Goal: Information Seeking & Learning: Learn about a topic

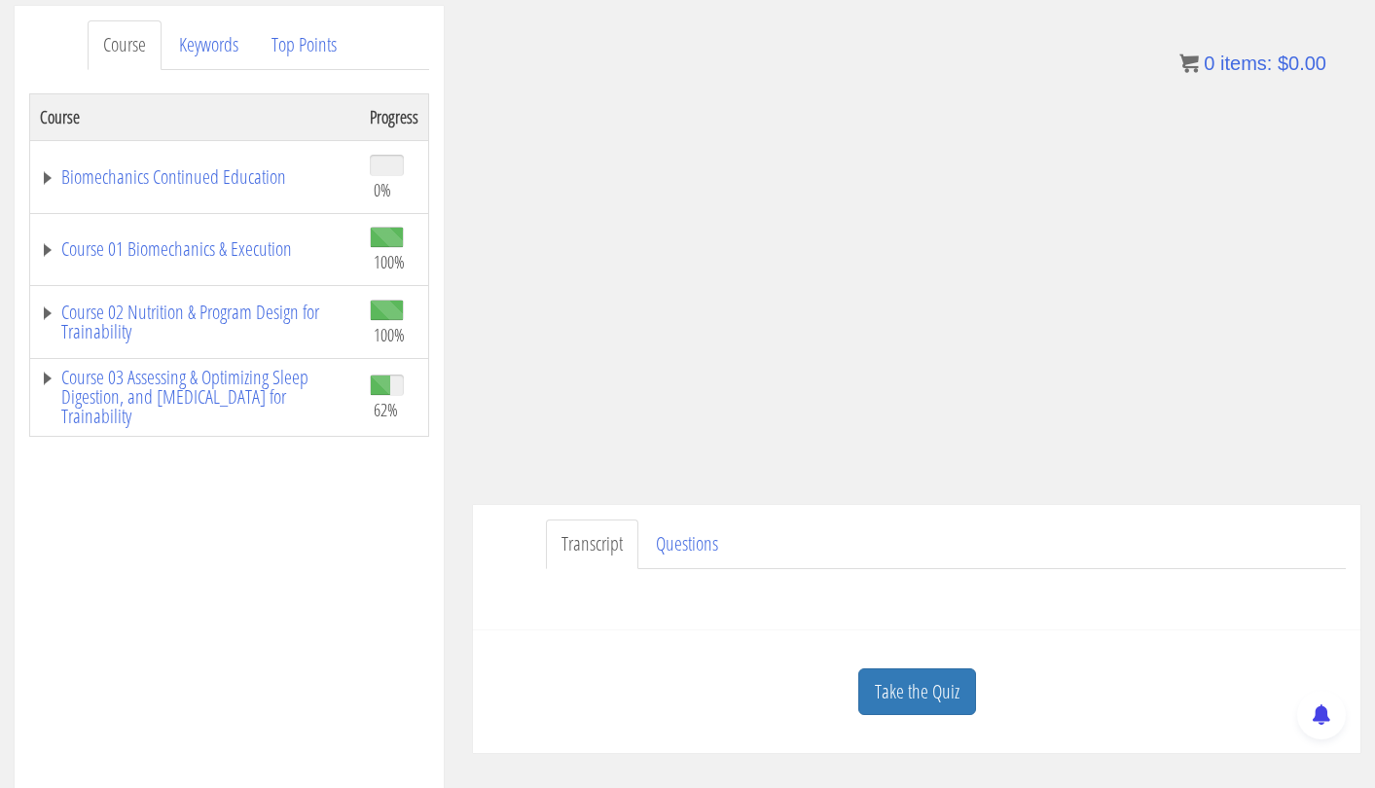
scroll to position [370, 0]
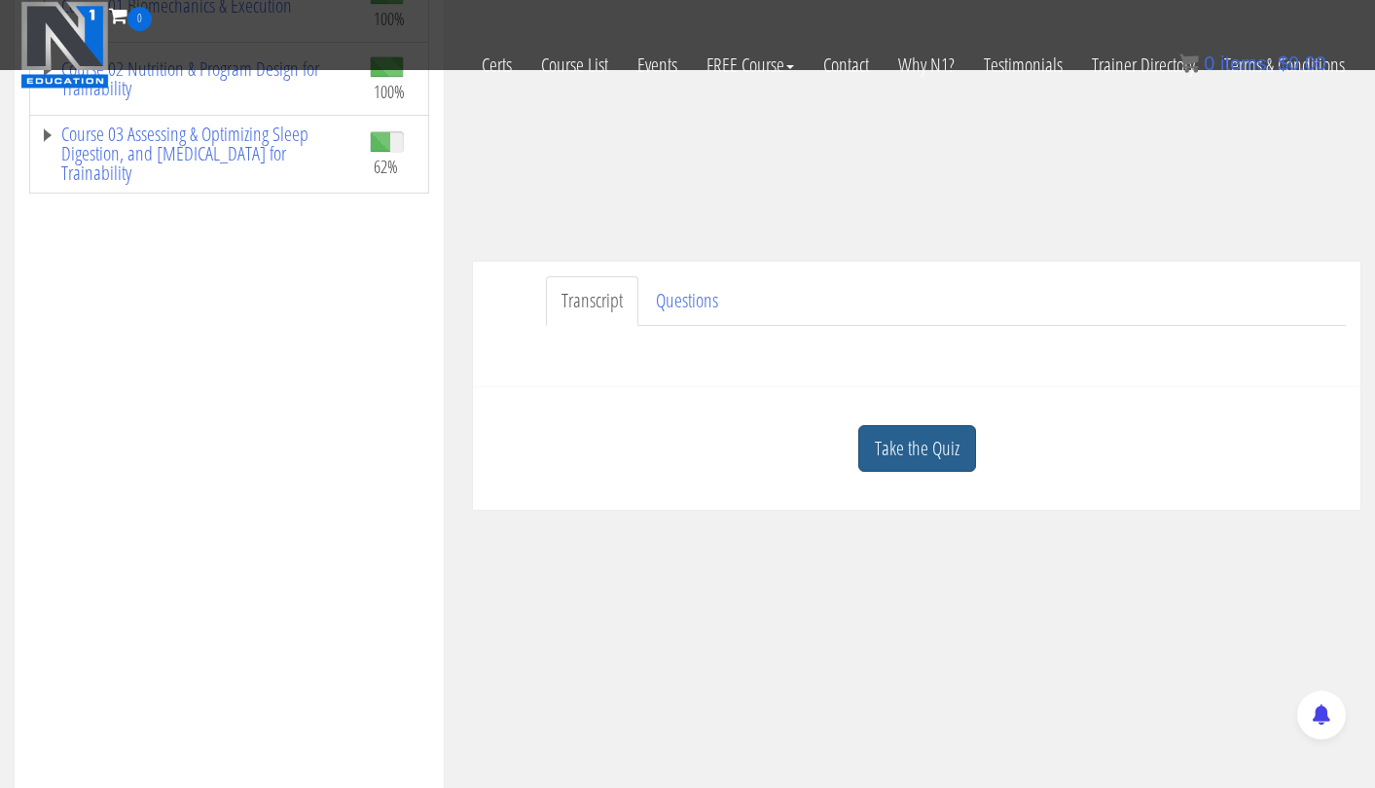
click at [939, 456] on link "Take the Quiz" at bounding box center [917, 449] width 118 height 48
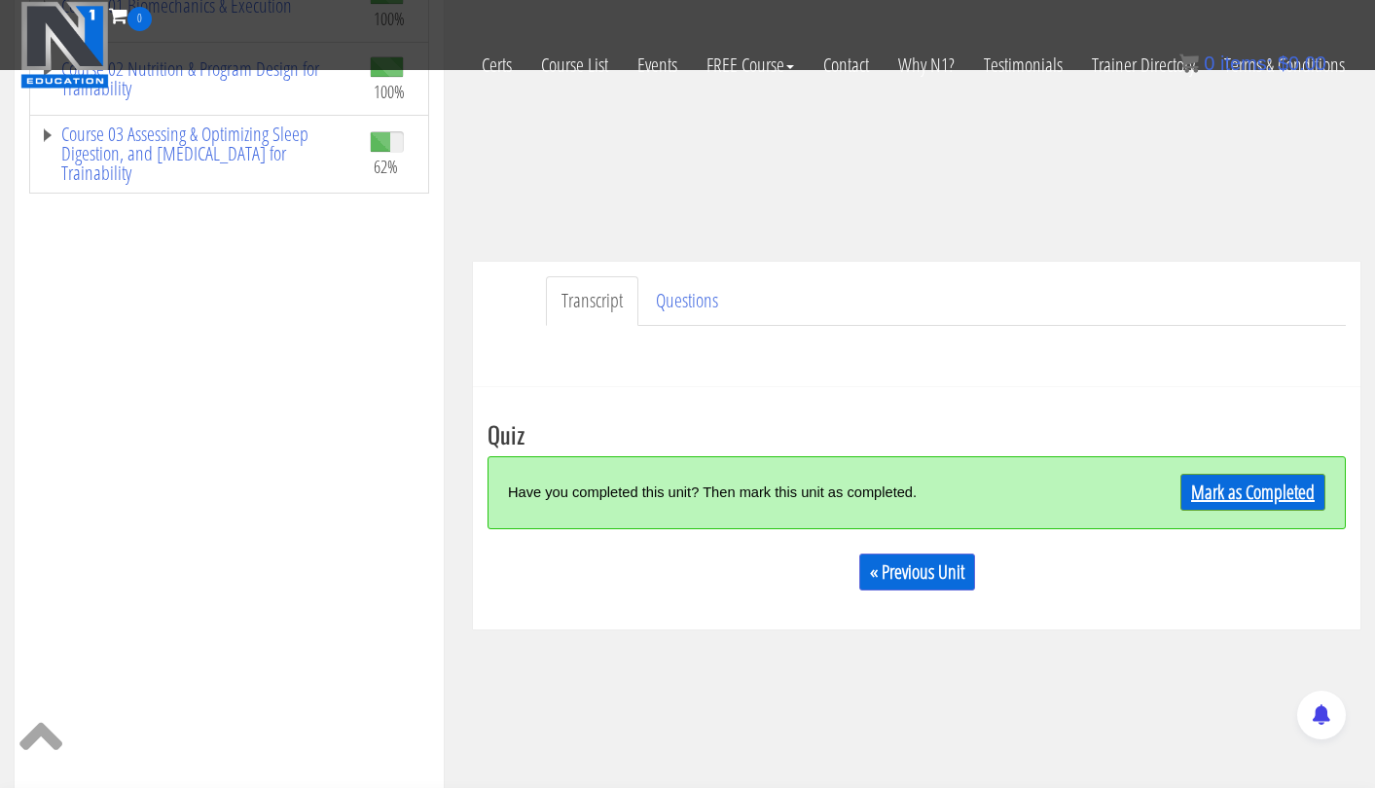
click at [1222, 492] on link "Mark as Completed" at bounding box center [1253, 492] width 145 height 37
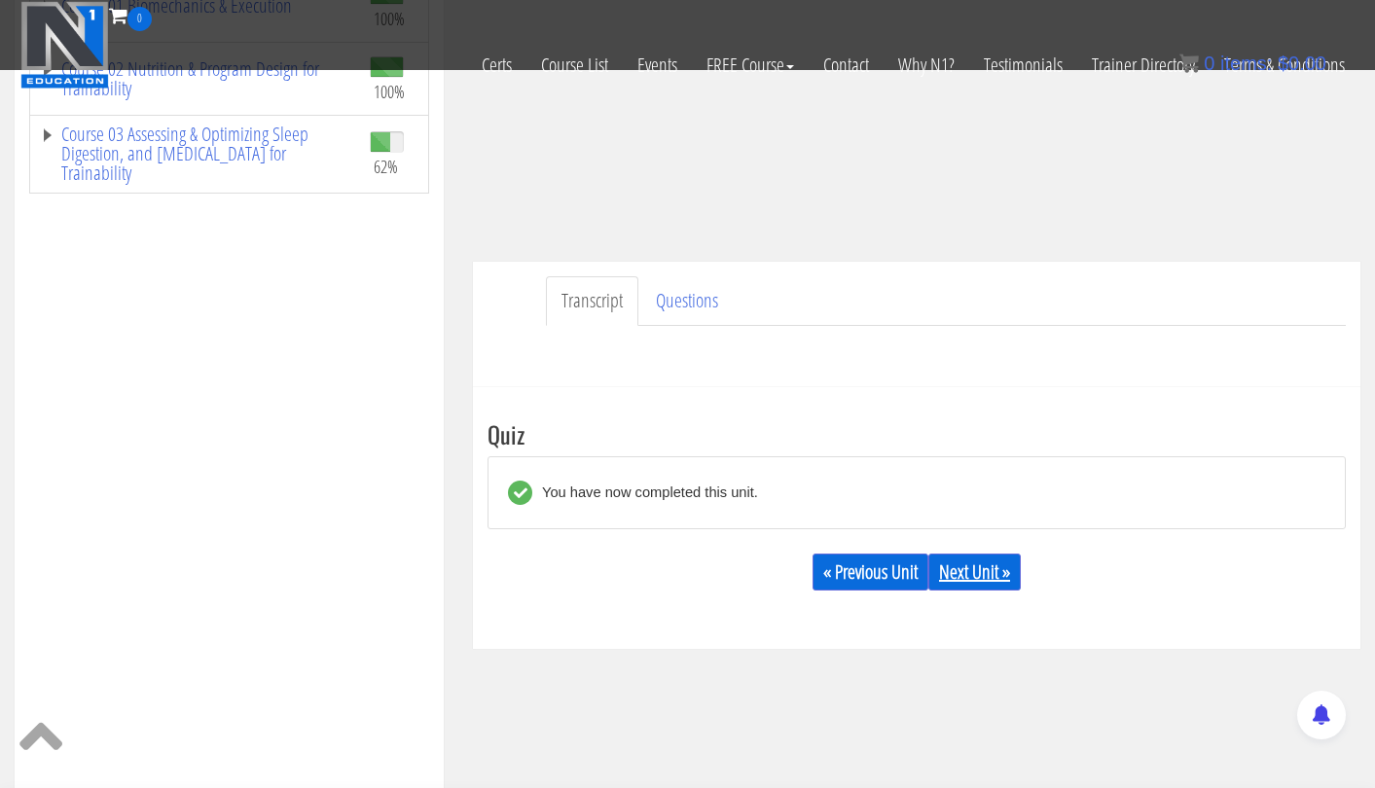
click at [981, 572] on link "Next Unit »" at bounding box center [975, 572] width 92 height 37
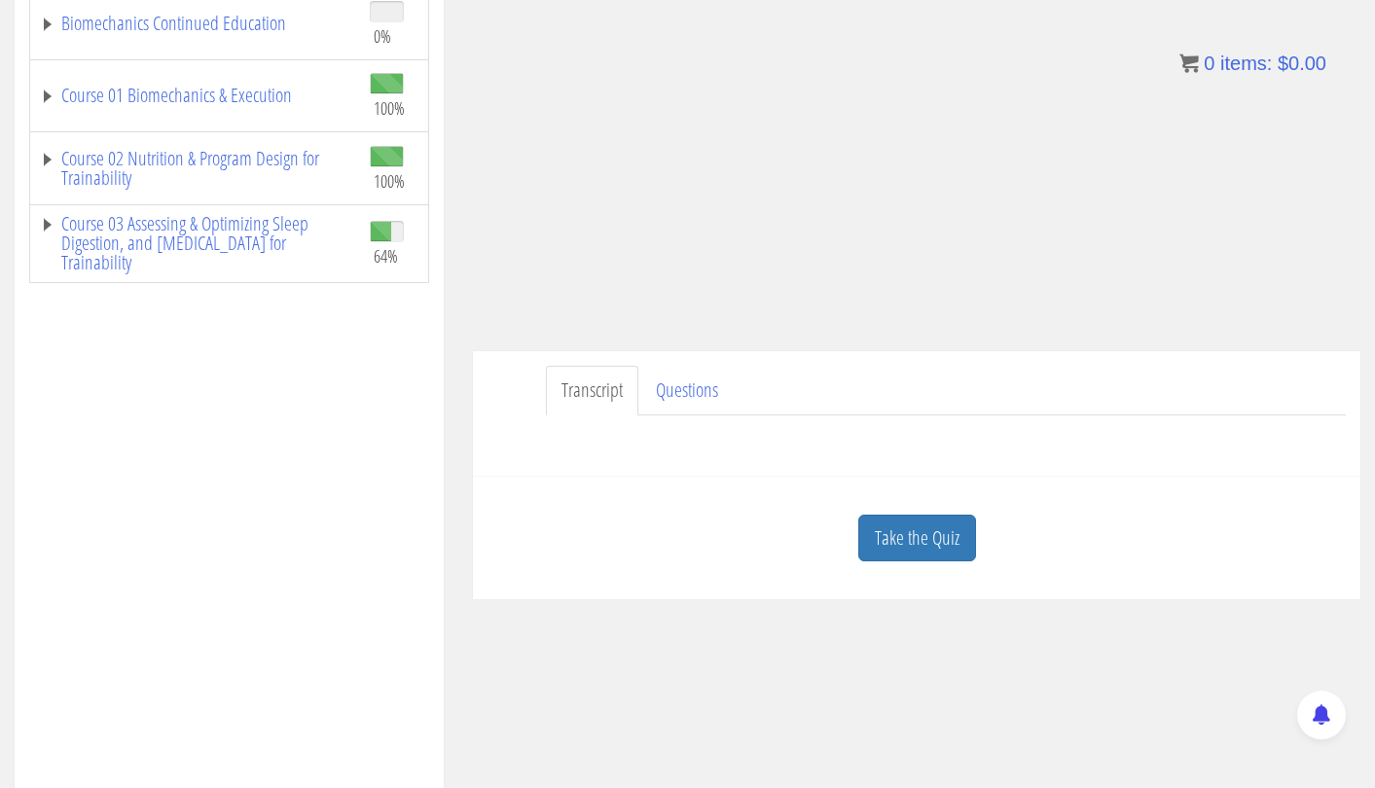
scroll to position [203, 0]
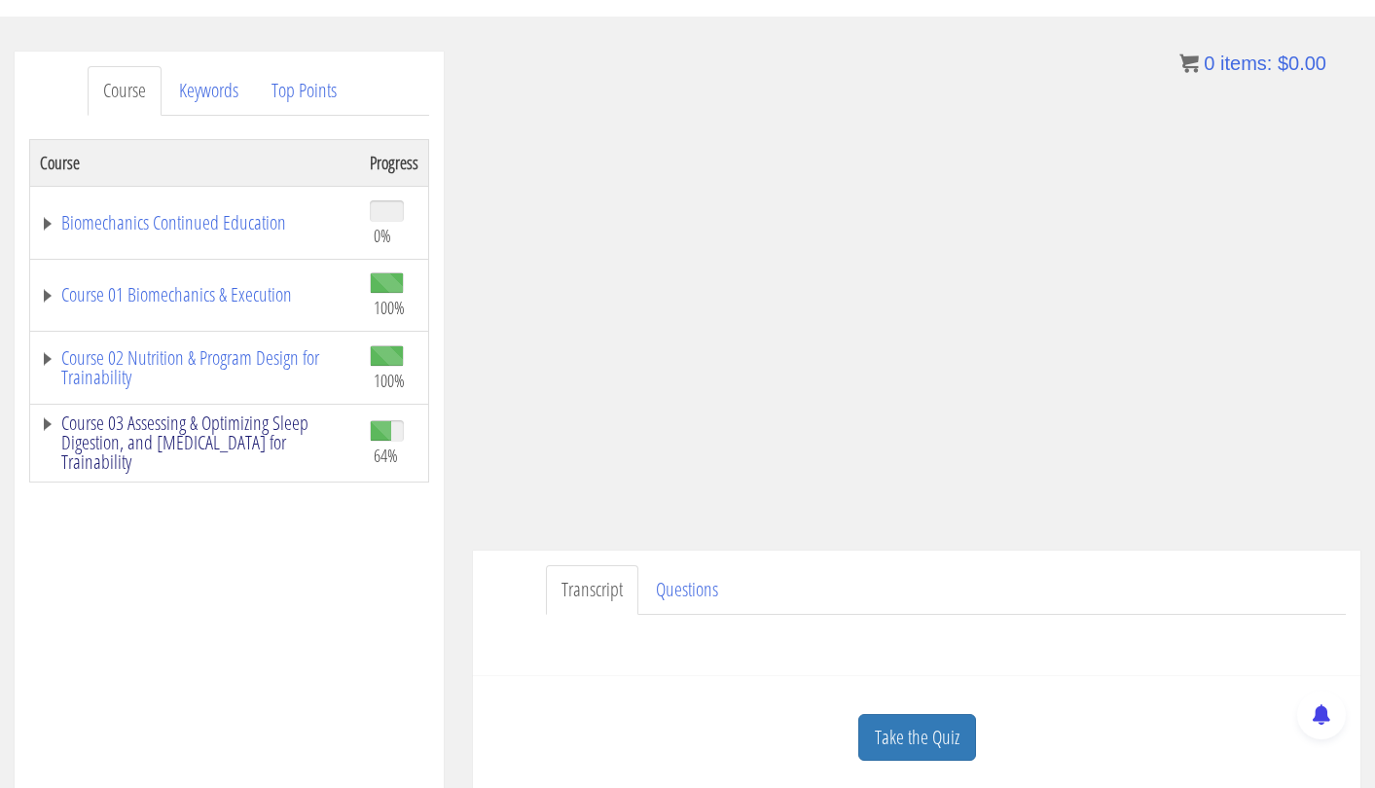
click at [230, 428] on link "Course 03 Assessing & Optimizing Sleep Digestion, and [MEDICAL_DATA] for Traina…" at bounding box center [195, 443] width 310 height 58
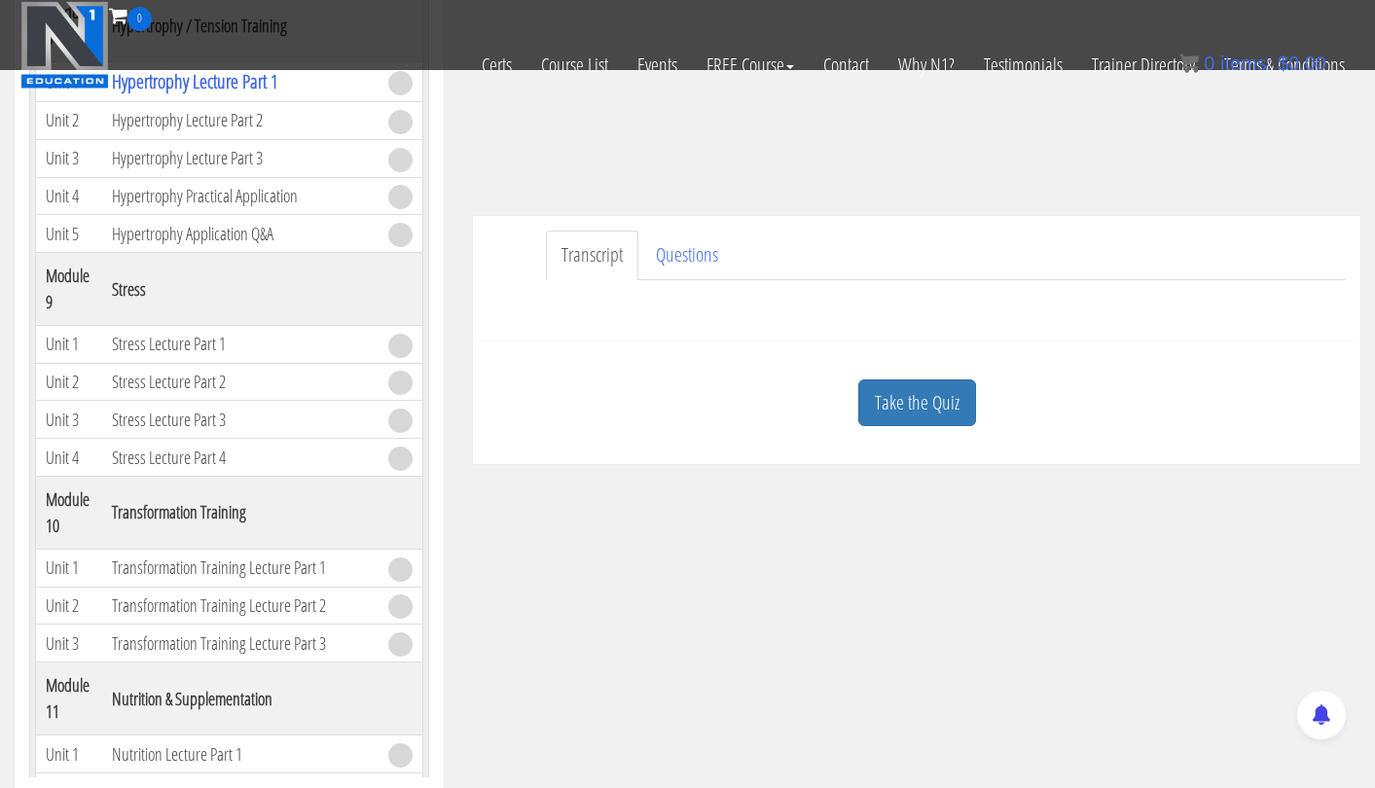
scroll to position [2225, 0]
click at [927, 381] on link "Take the Quiz" at bounding box center [917, 404] width 118 height 48
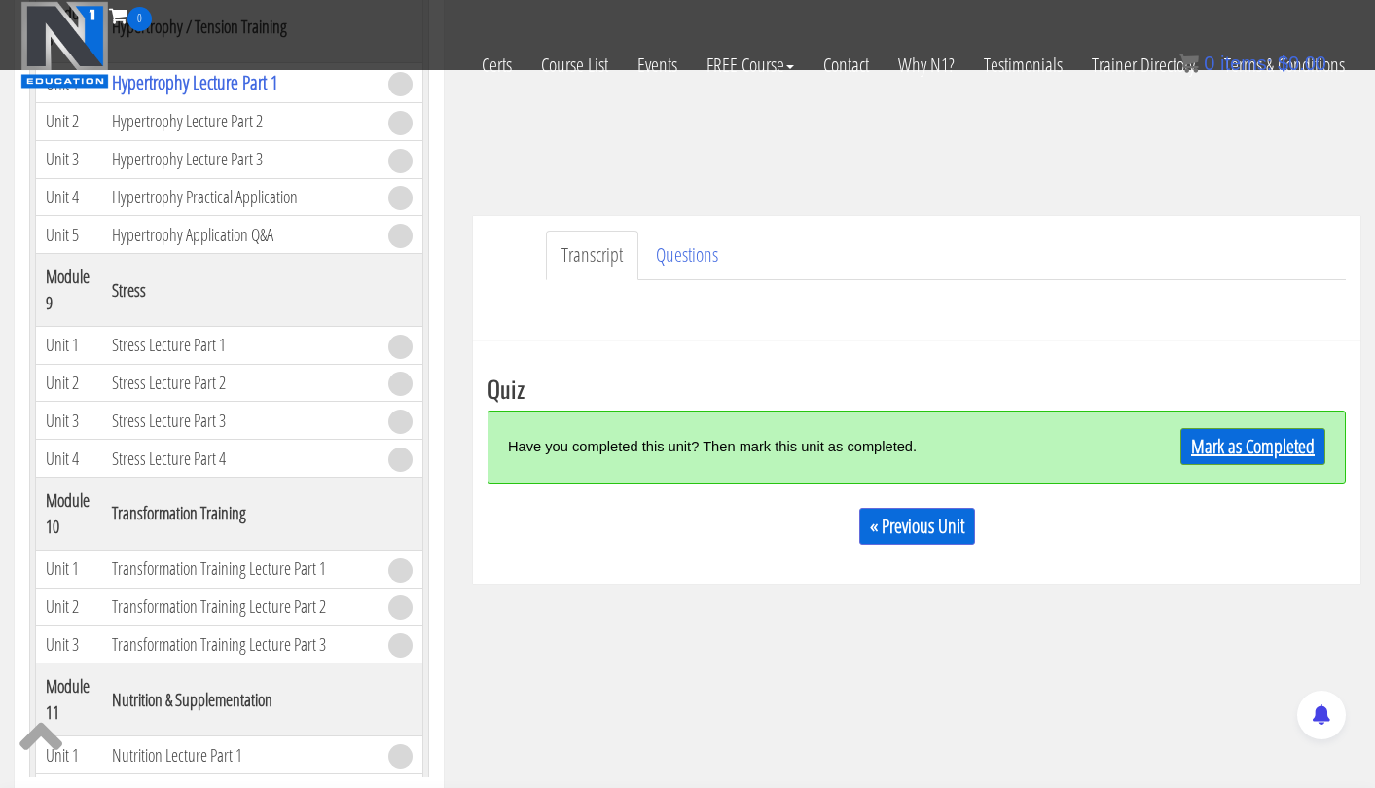
click at [1234, 445] on link "Mark as Completed" at bounding box center [1253, 446] width 145 height 37
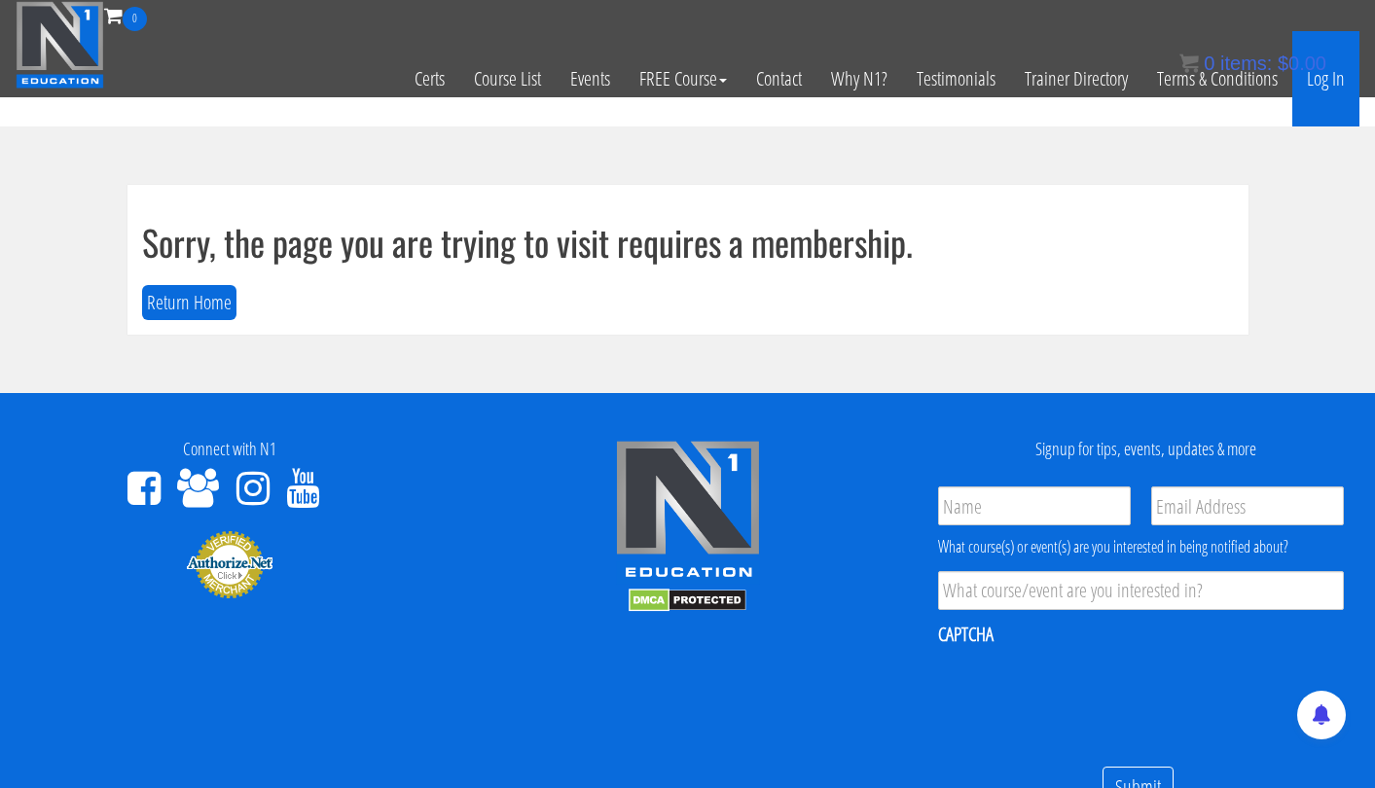
click at [1331, 81] on link "Log In" at bounding box center [1326, 78] width 67 height 95
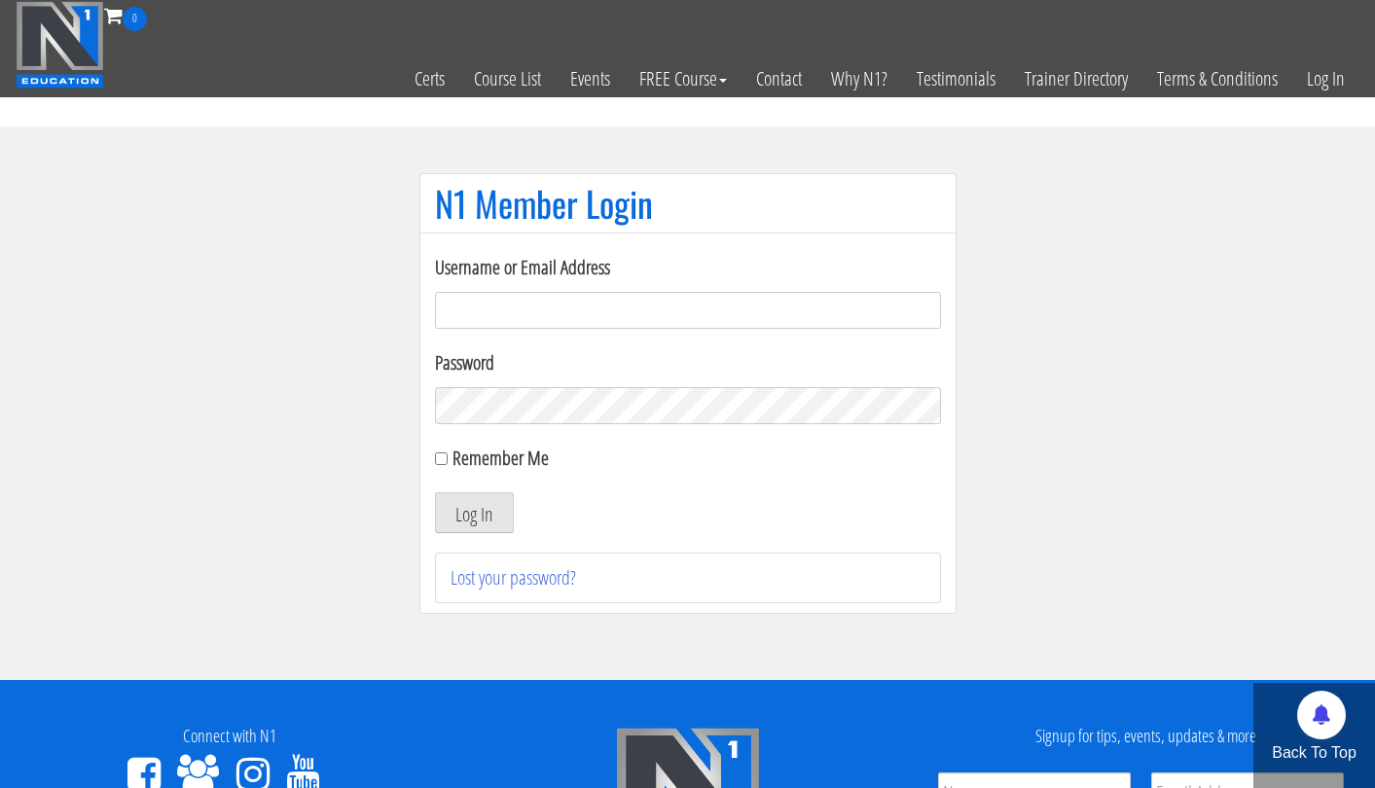
type input "[EMAIL_ADDRESS][DOMAIN_NAME]"
click at [473, 513] on button "Log In" at bounding box center [474, 512] width 79 height 41
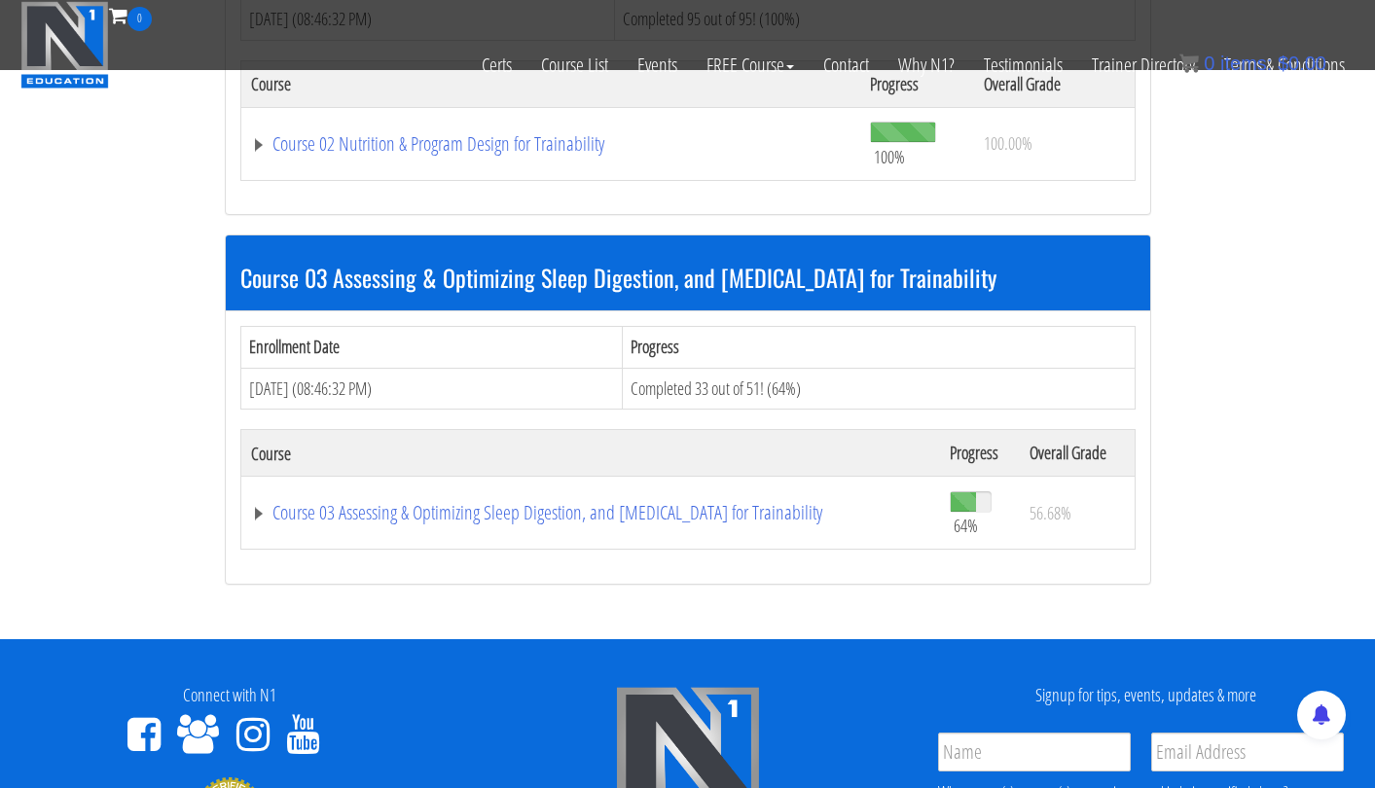
scroll to position [1155, 0]
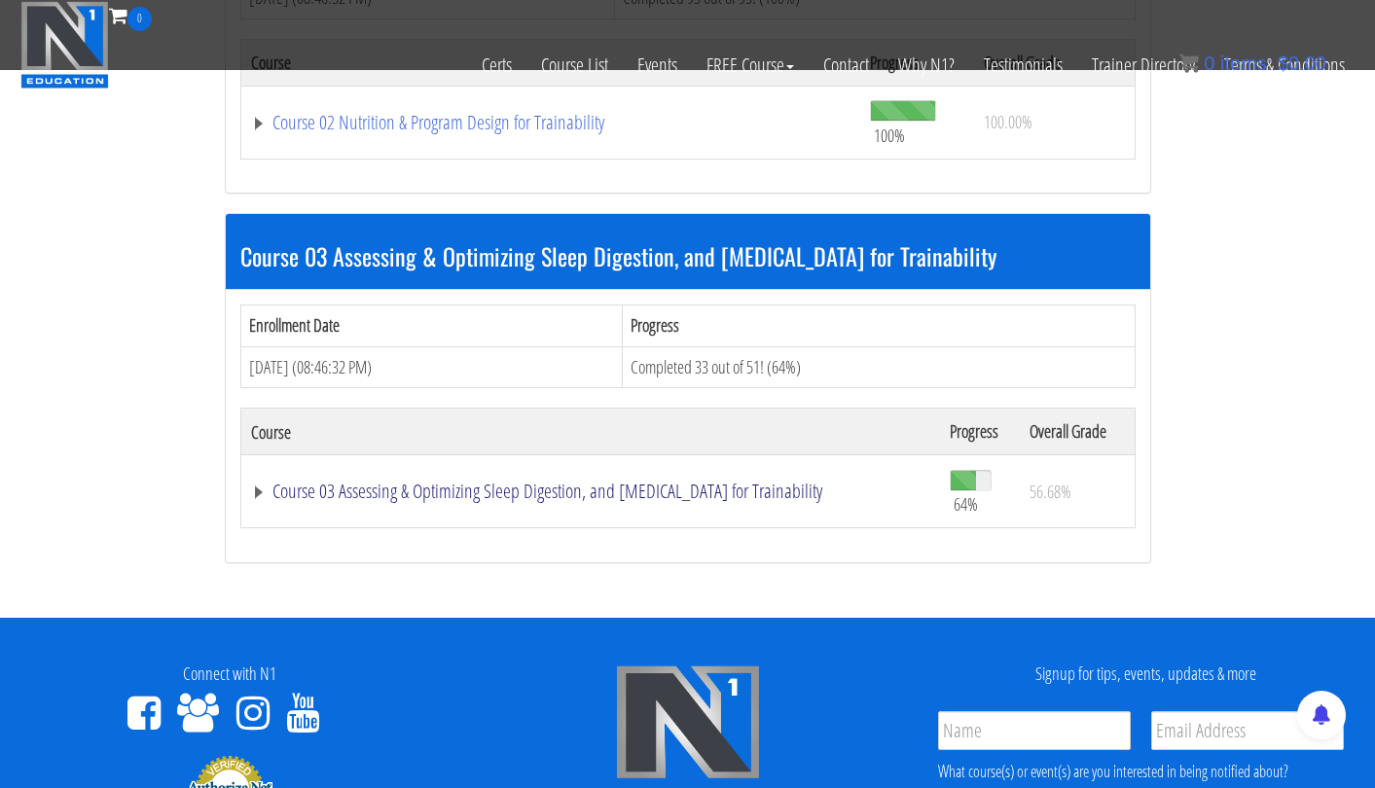
click at [807, 482] on link "Course 03 Assessing & Optimizing Sleep Digestion, and [MEDICAL_DATA] for Traina…" at bounding box center [590, 491] width 679 height 19
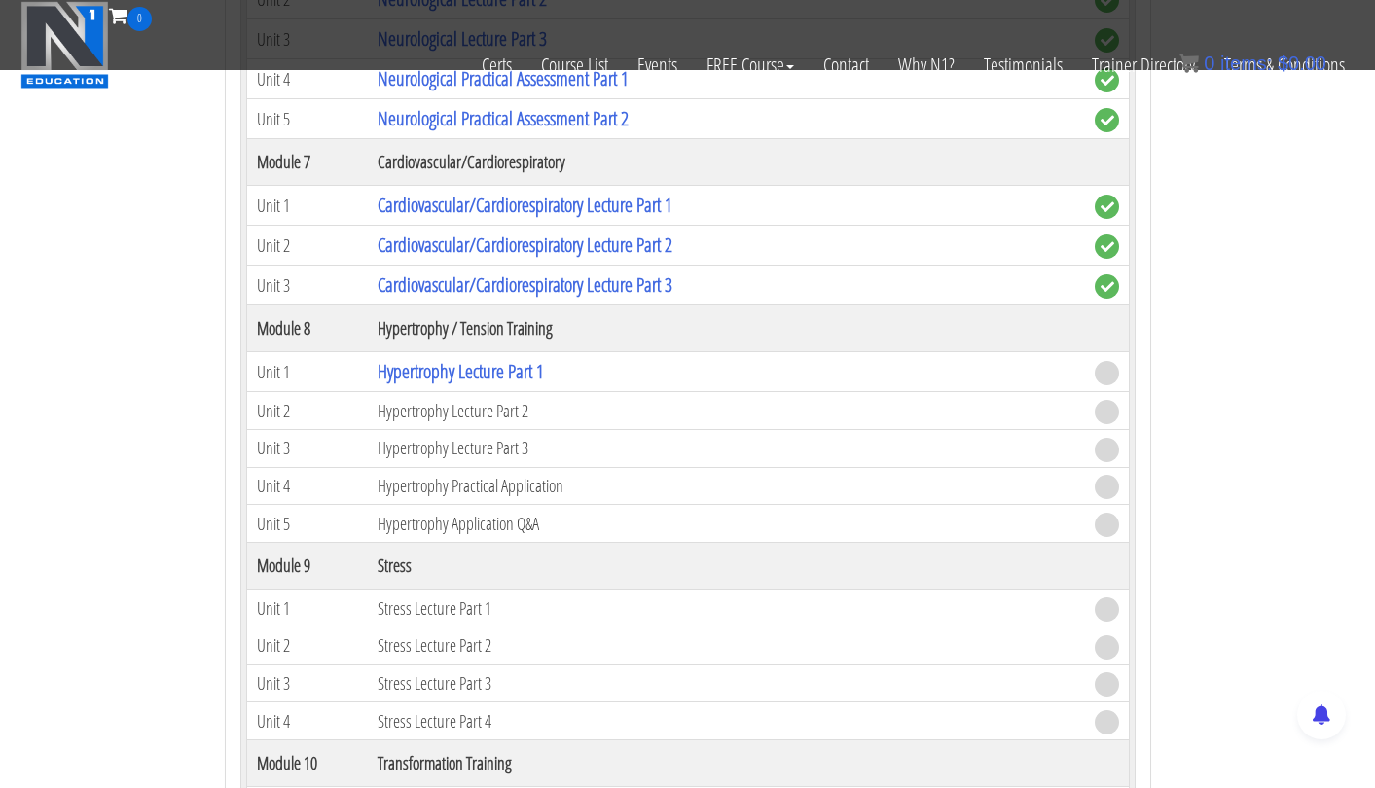
scroll to position [3045, 0]
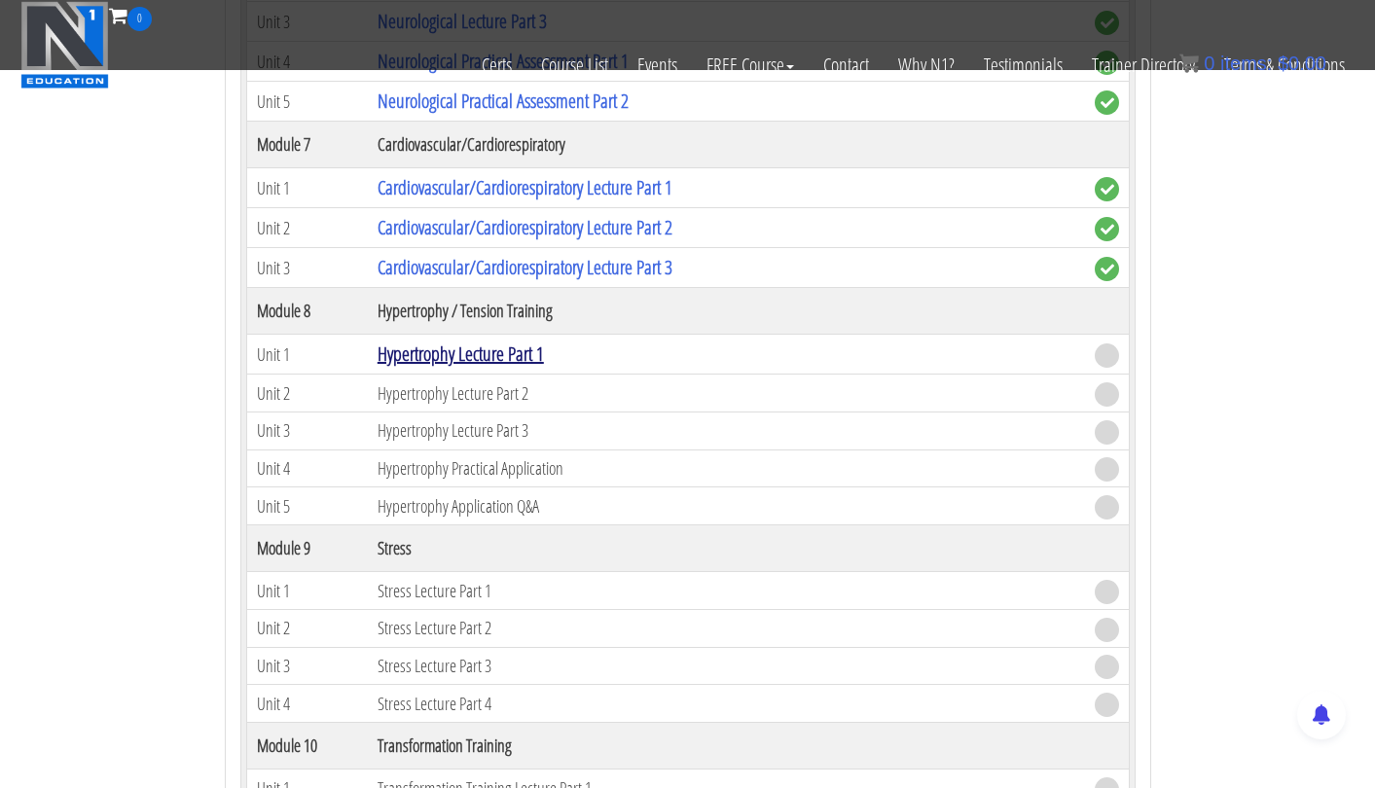
click at [527, 349] on link "Hypertrophy Lecture Part 1" at bounding box center [461, 354] width 166 height 26
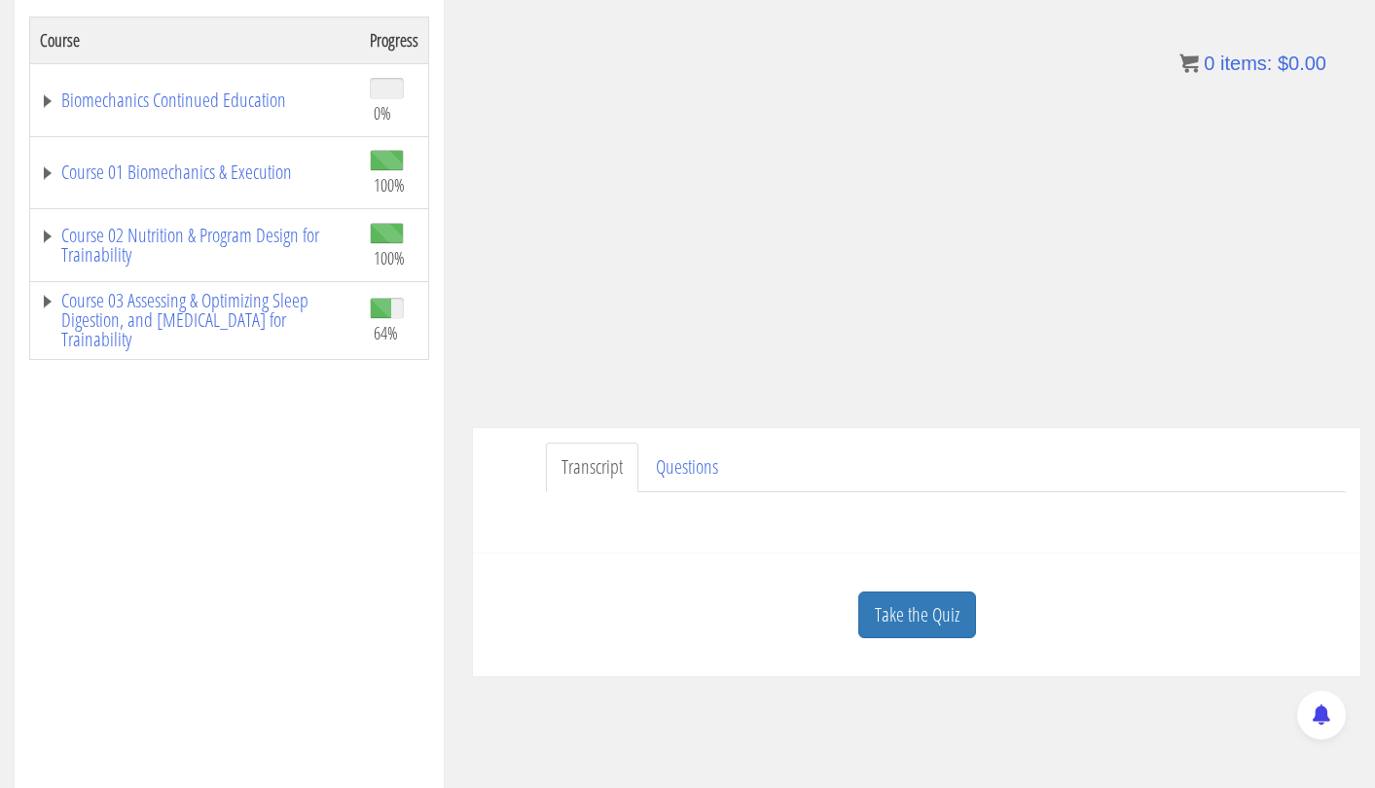
scroll to position [346, 0]
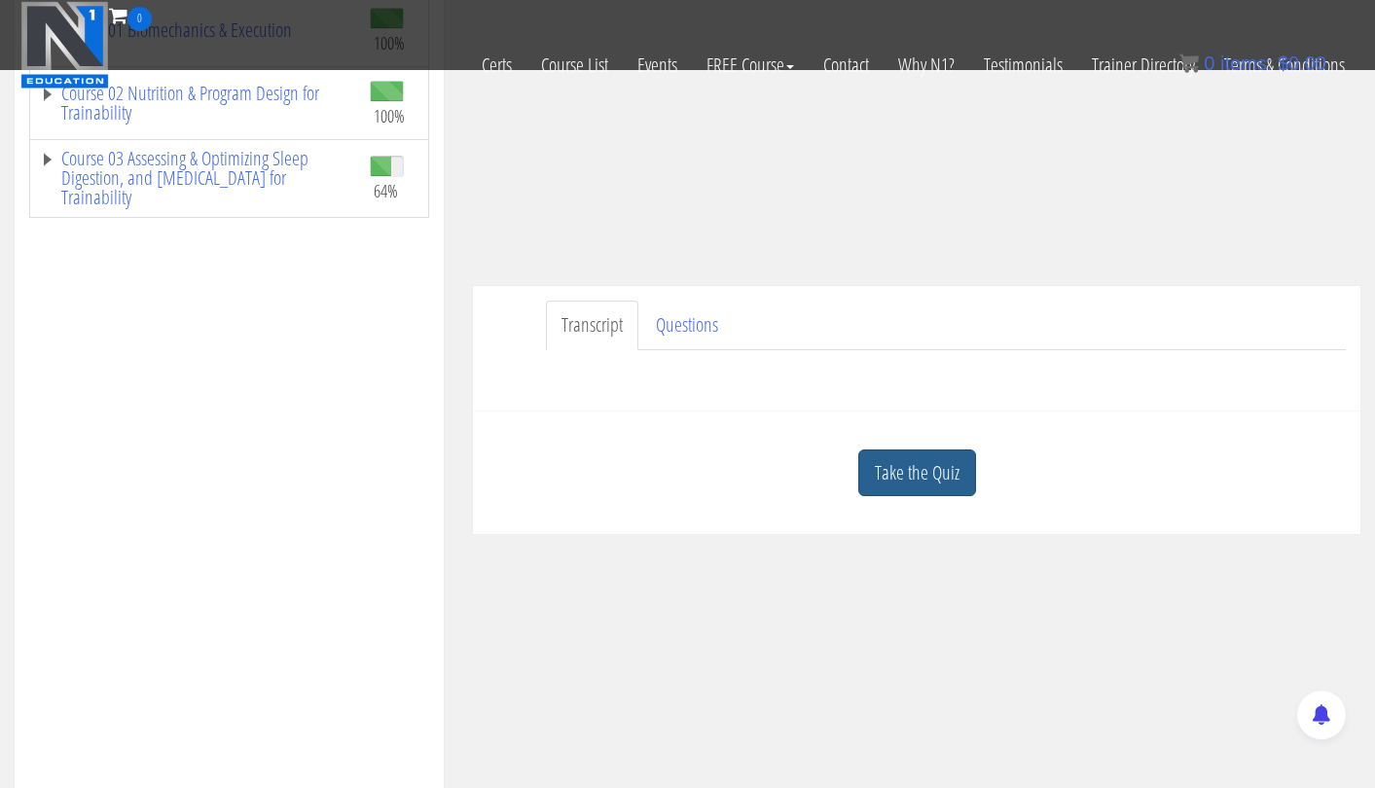
click at [928, 468] on link "Take the Quiz" at bounding box center [917, 474] width 118 height 48
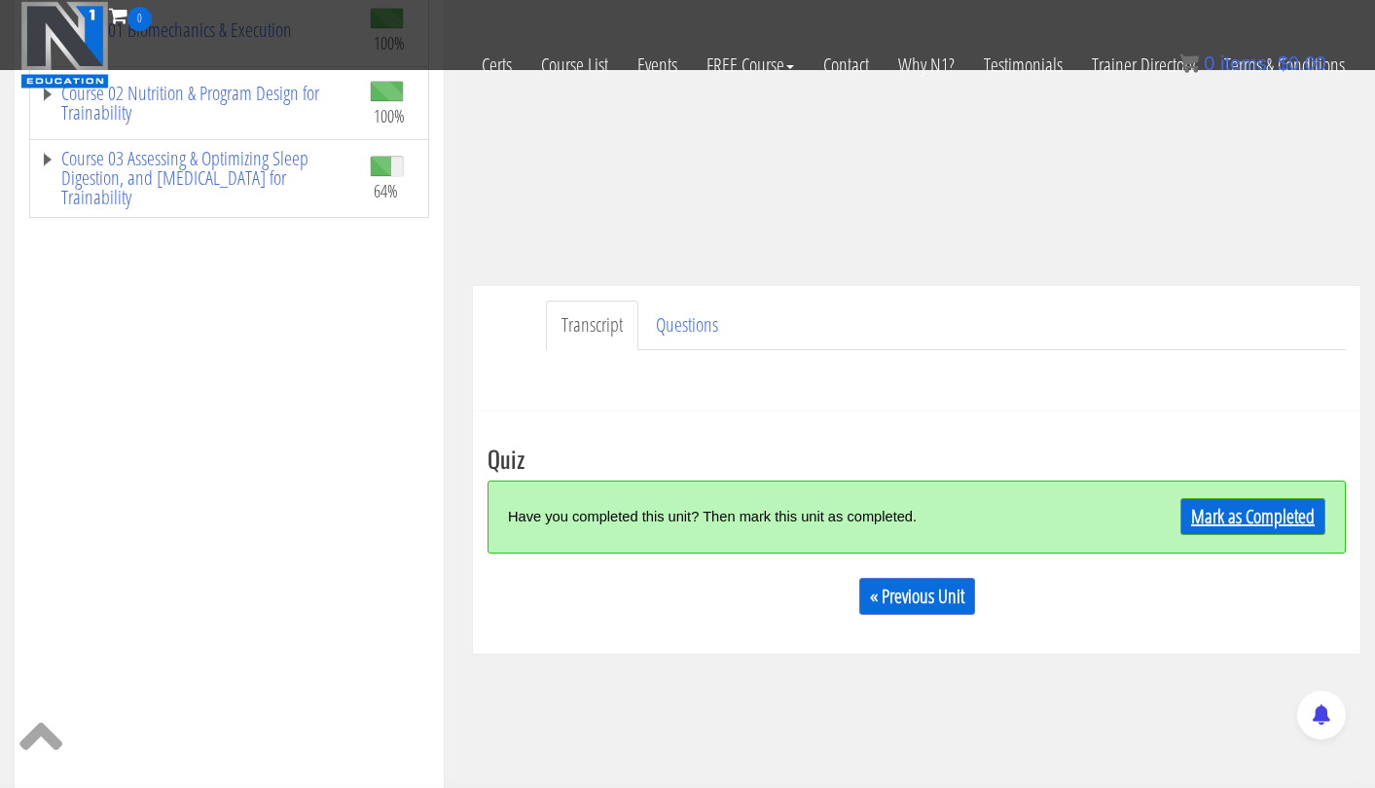
click at [1218, 515] on link "Mark as Completed" at bounding box center [1253, 516] width 145 height 37
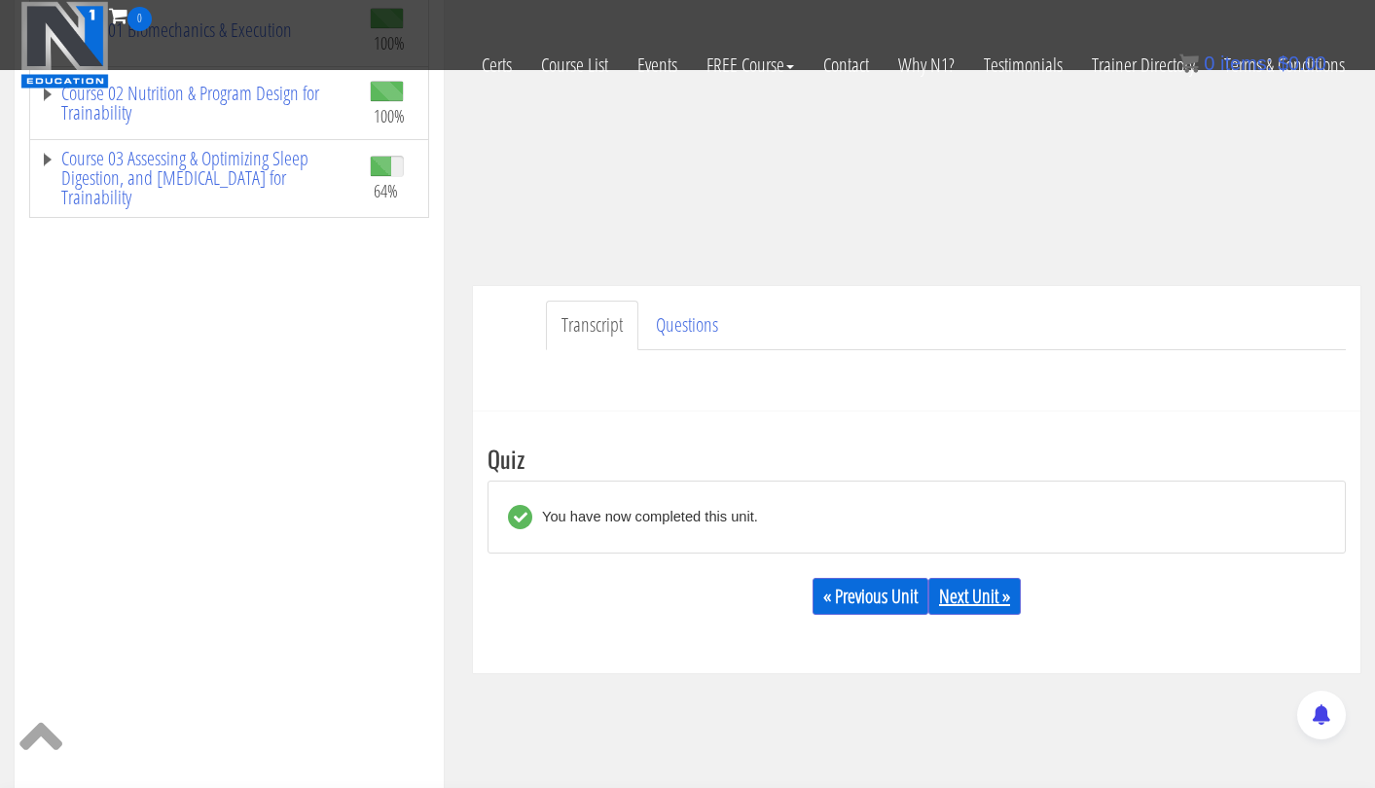
click at [968, 602] on link "Next Unit »" at bounding box center [975, 596] width 92 height 37
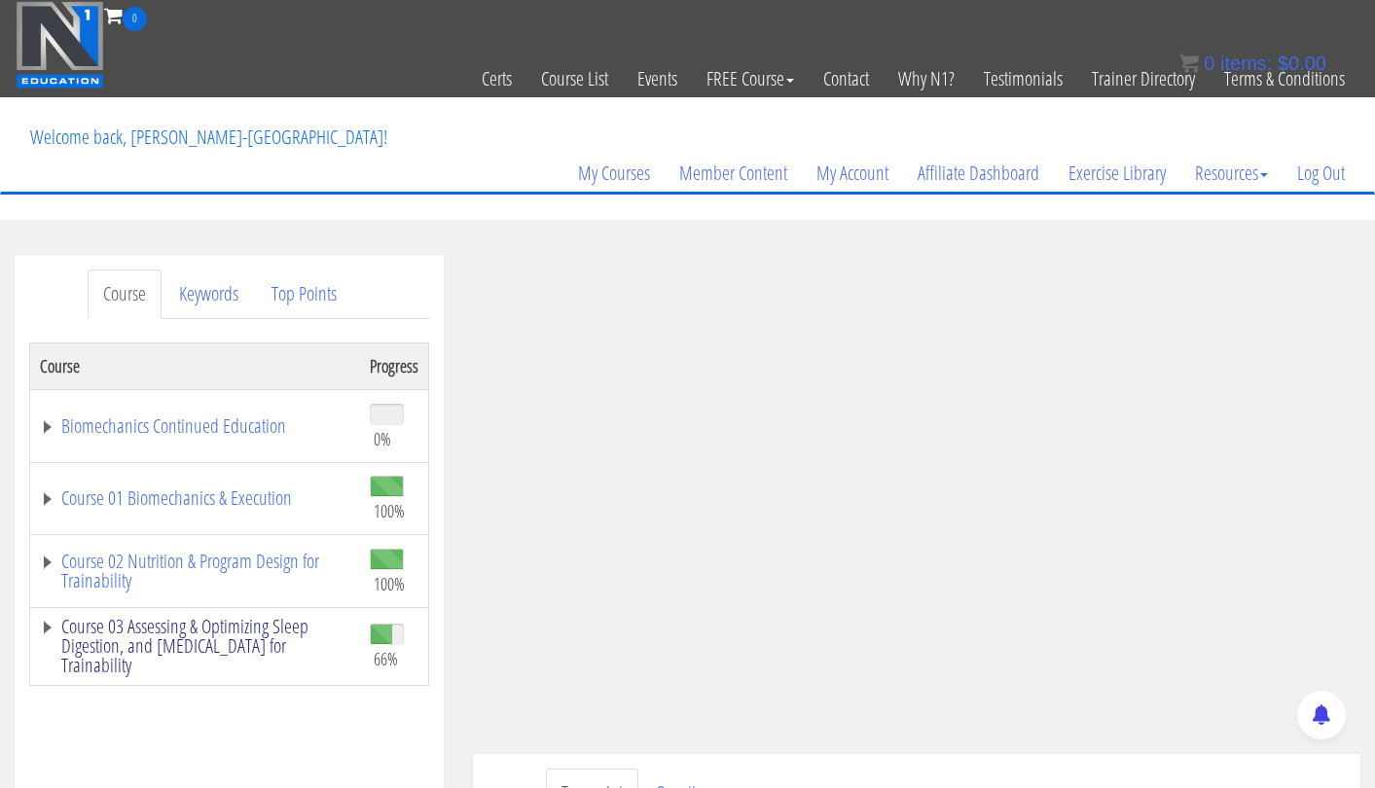
click at [194, 657] on link "Course 03 Assessing & Optimizing Sleep Digestion, and [MEDICAL_DATA] for Traina…" at bounding box center [195, 646] width 310 height 58
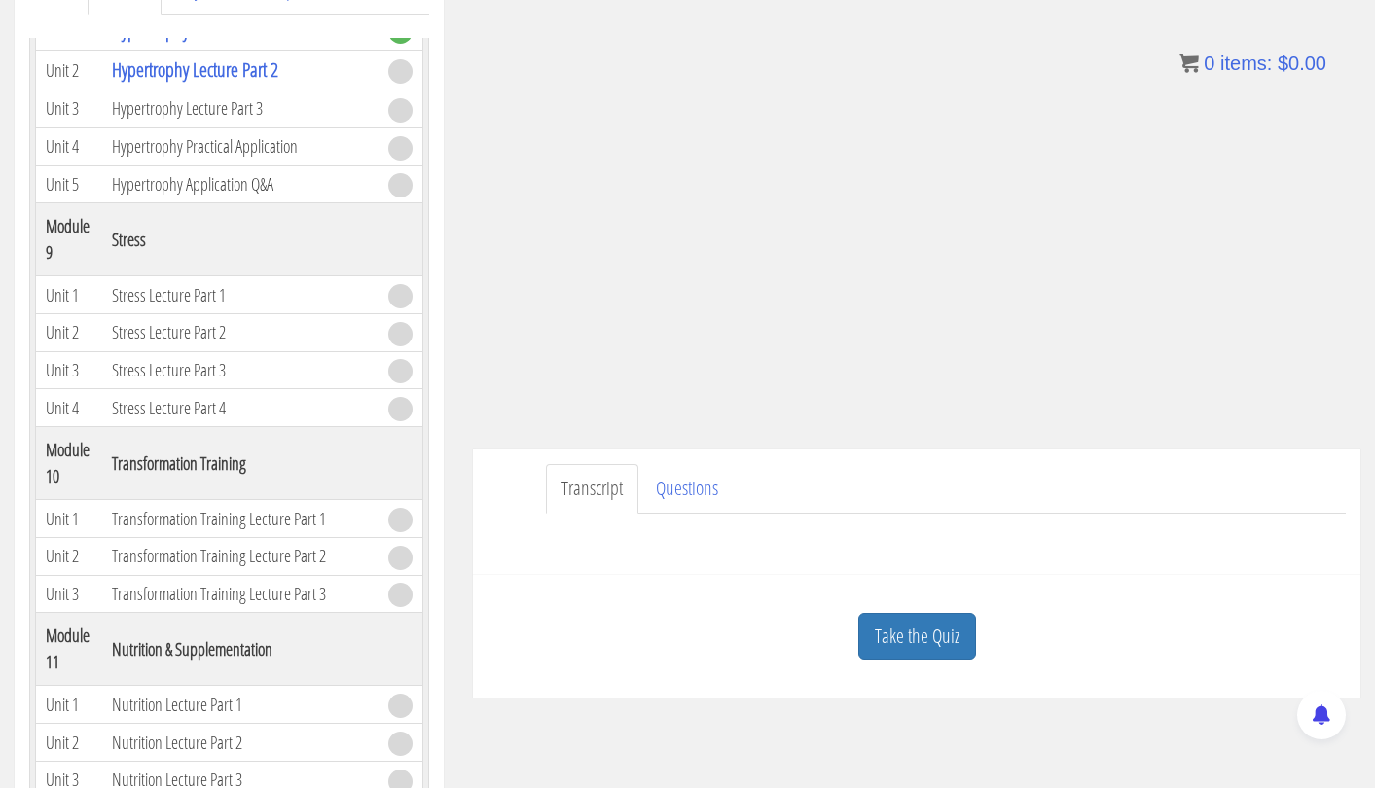
scroll to position [307, 0]
click at [948, 642] on link "Take the Quiz" at bounding box center [917, 635] width 118 height 48
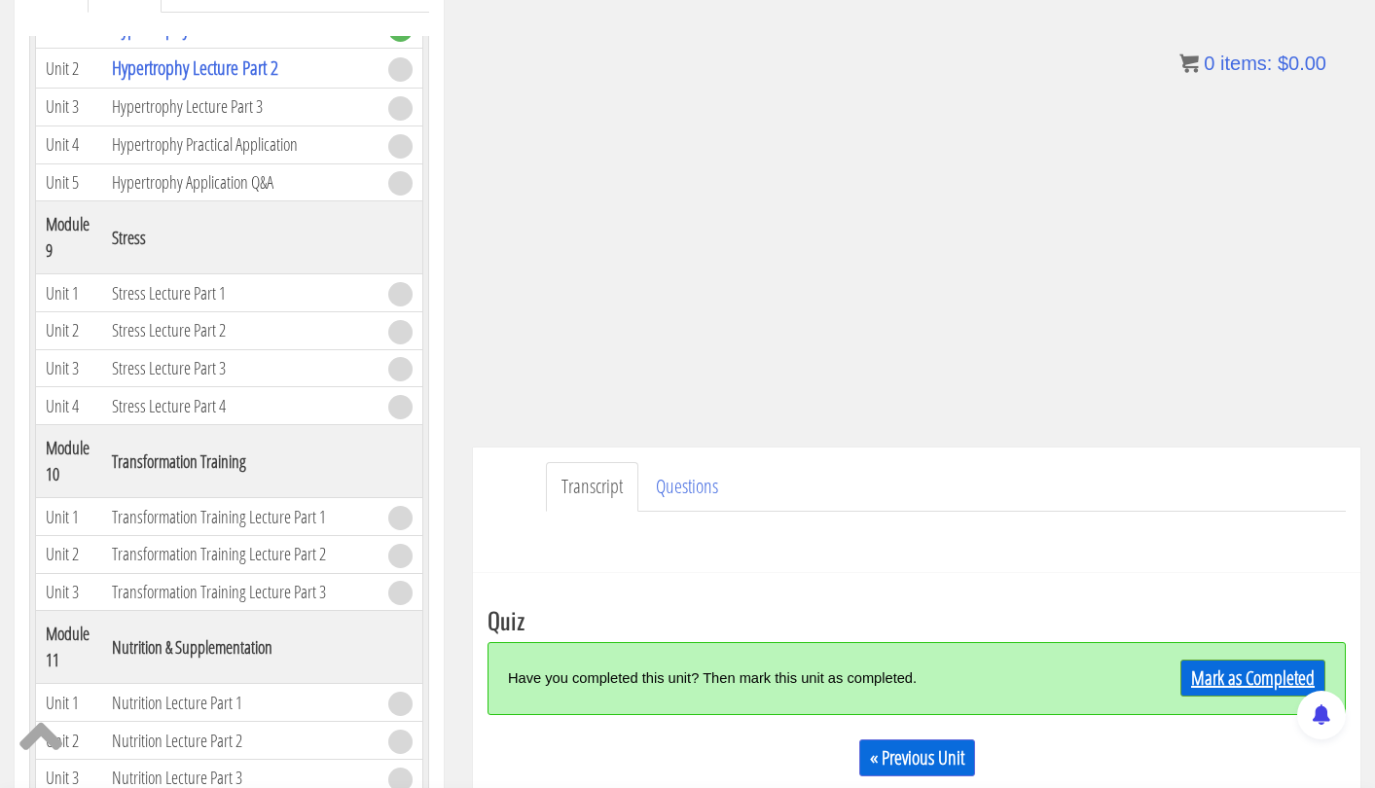
click at [1239, 670] on link "Mark as Completed" at bounding box center [1253, 678] width 145 height 37
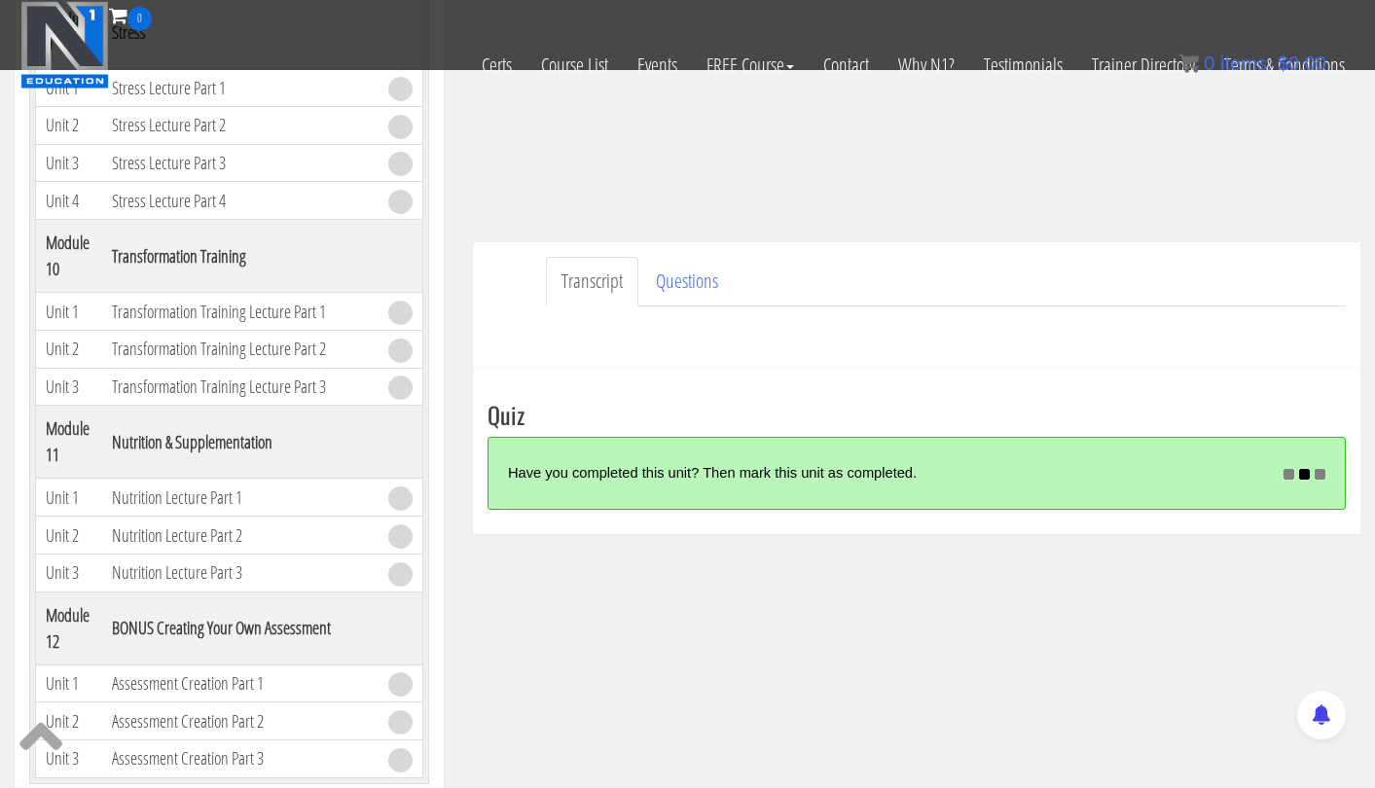
scroll to position [388, 0]
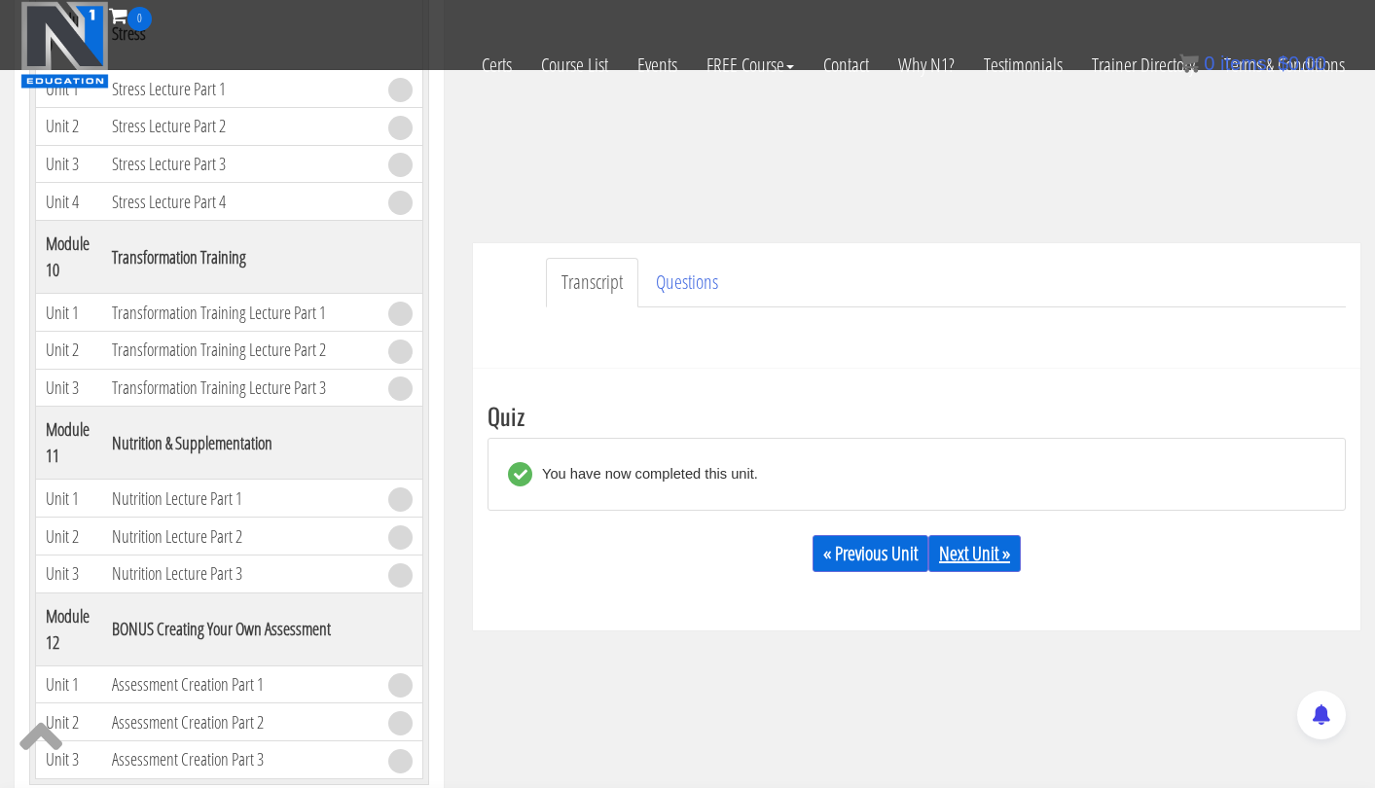
click at [1004, 545] on link "Next Unit »" at bounding box center [975, 553] width 92 height 37
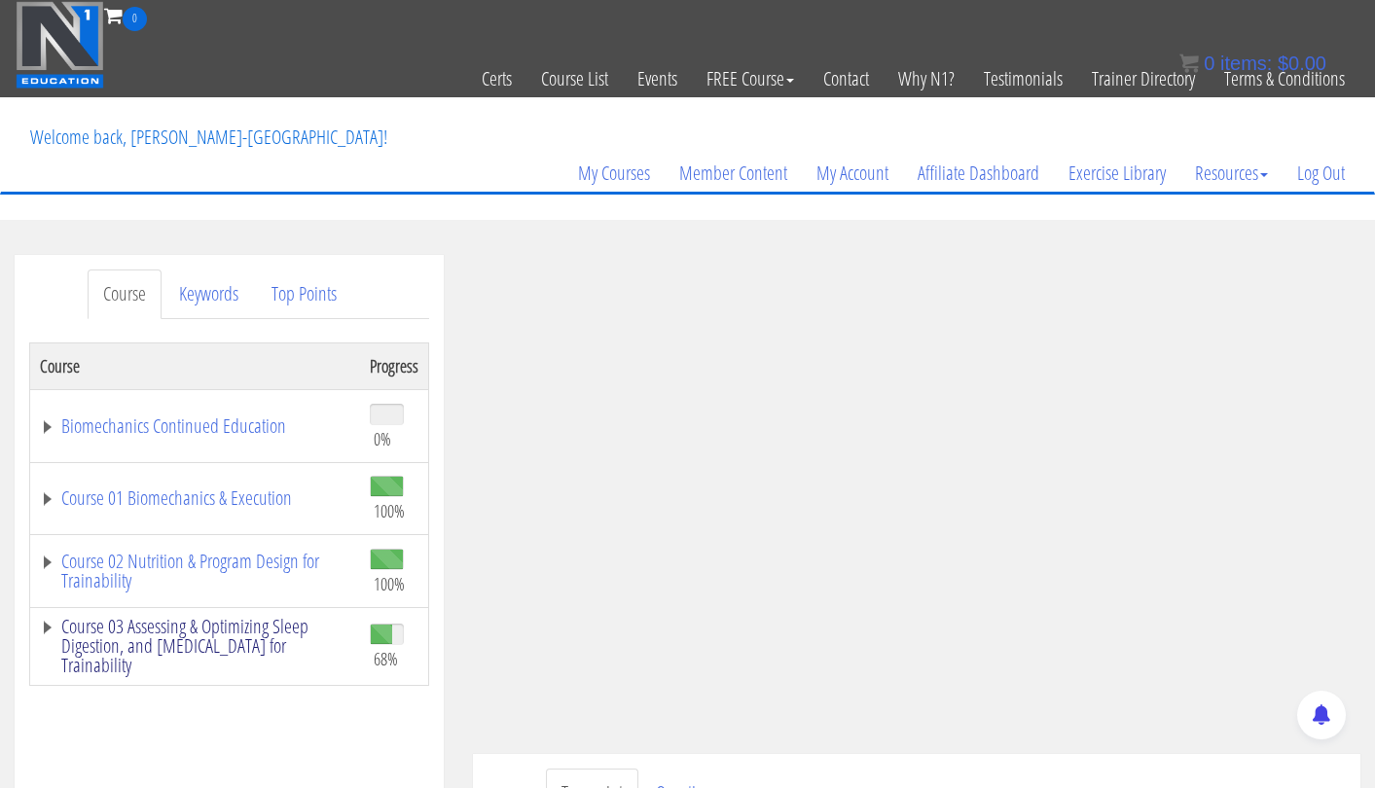
click at [204, 630] on link "Course 03 Assessing & Optimizing Sleep Digestion, and [MEDICAL_DATA] for Traina…" at bounding box center [195, 646] width 310 height 58
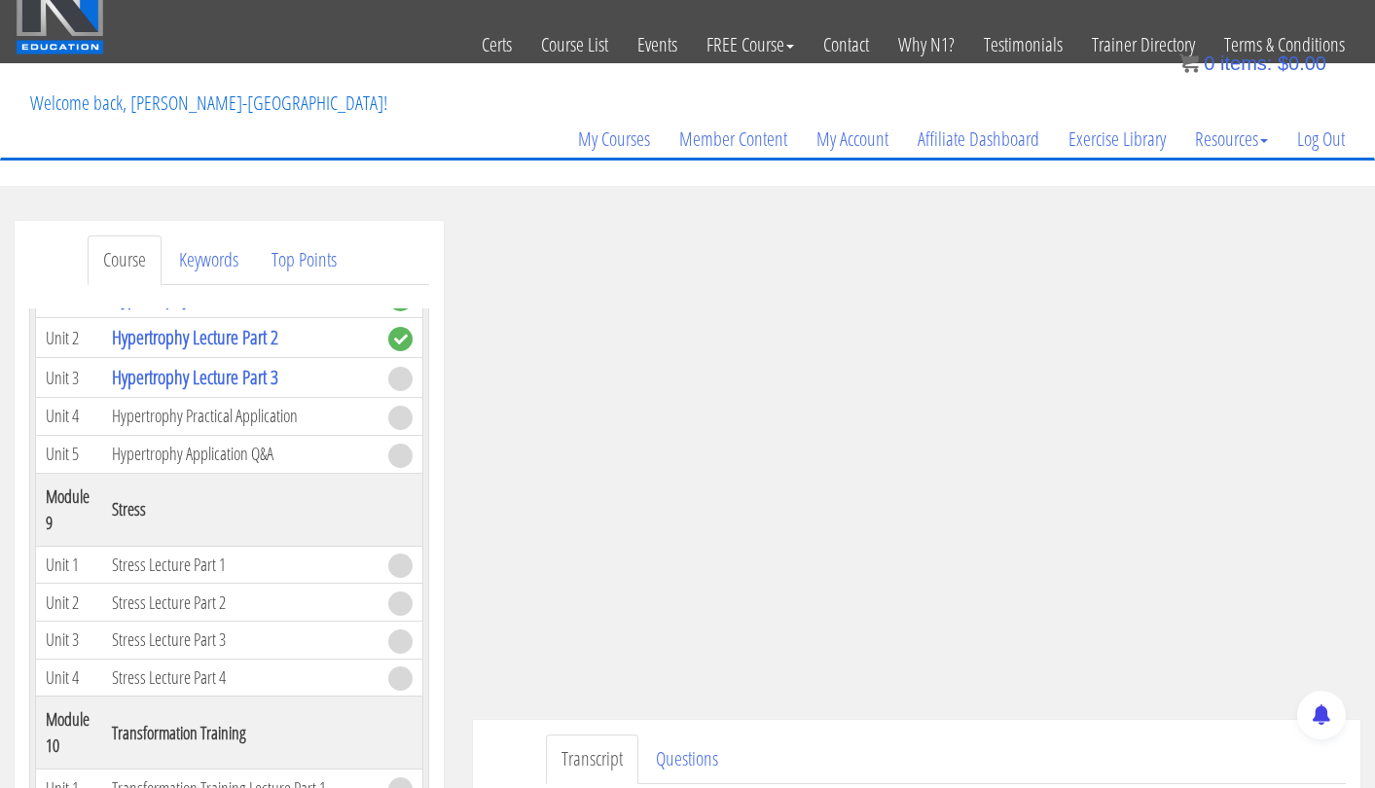
scroll to position [36, 0]
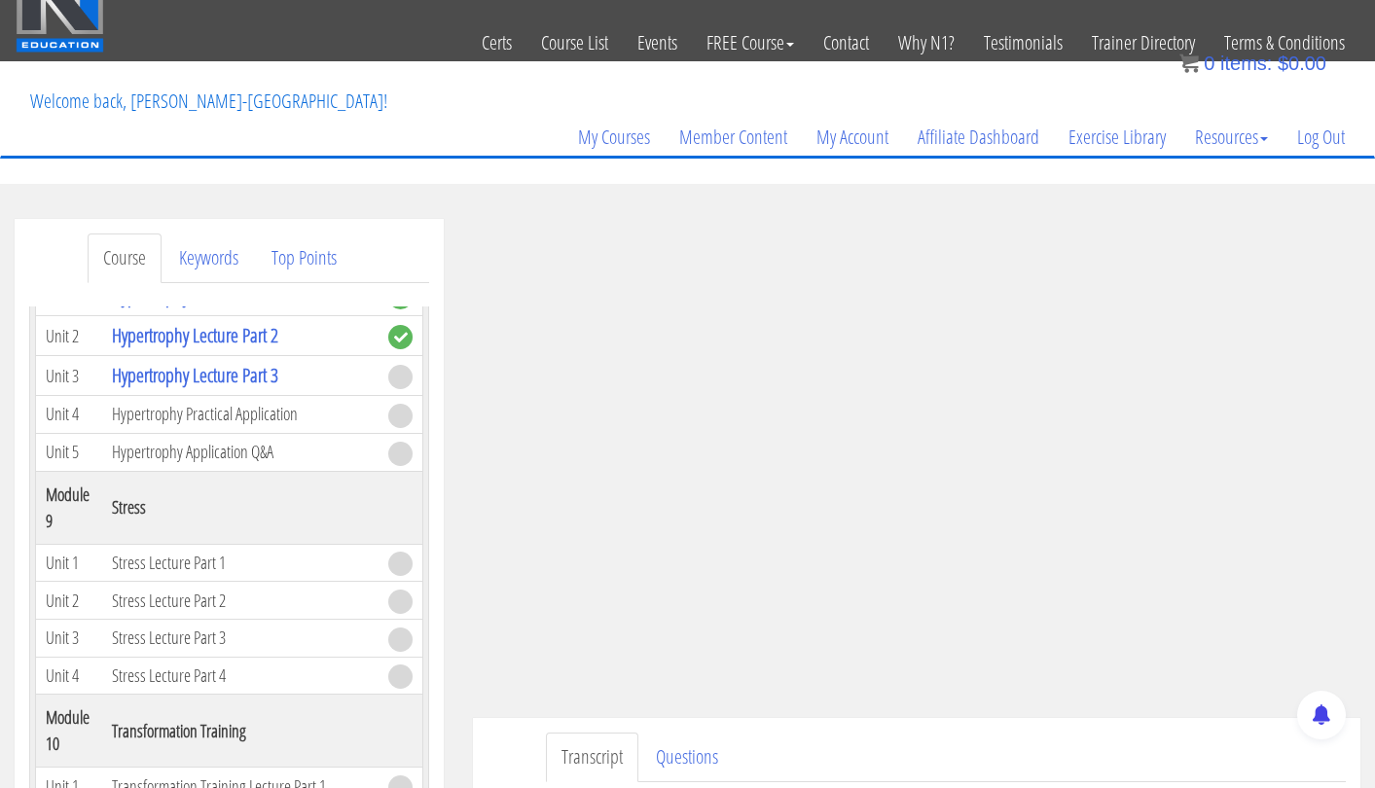
click at [199, 497] on th "Stress" at bounding box center [240, 507] width 276 height 73
click at [18, 451] on div "Course Keywords Top Points Course Progress Biomechanics Continued Education 0% …" at bounding box center [229, 768] width 429 height 1099
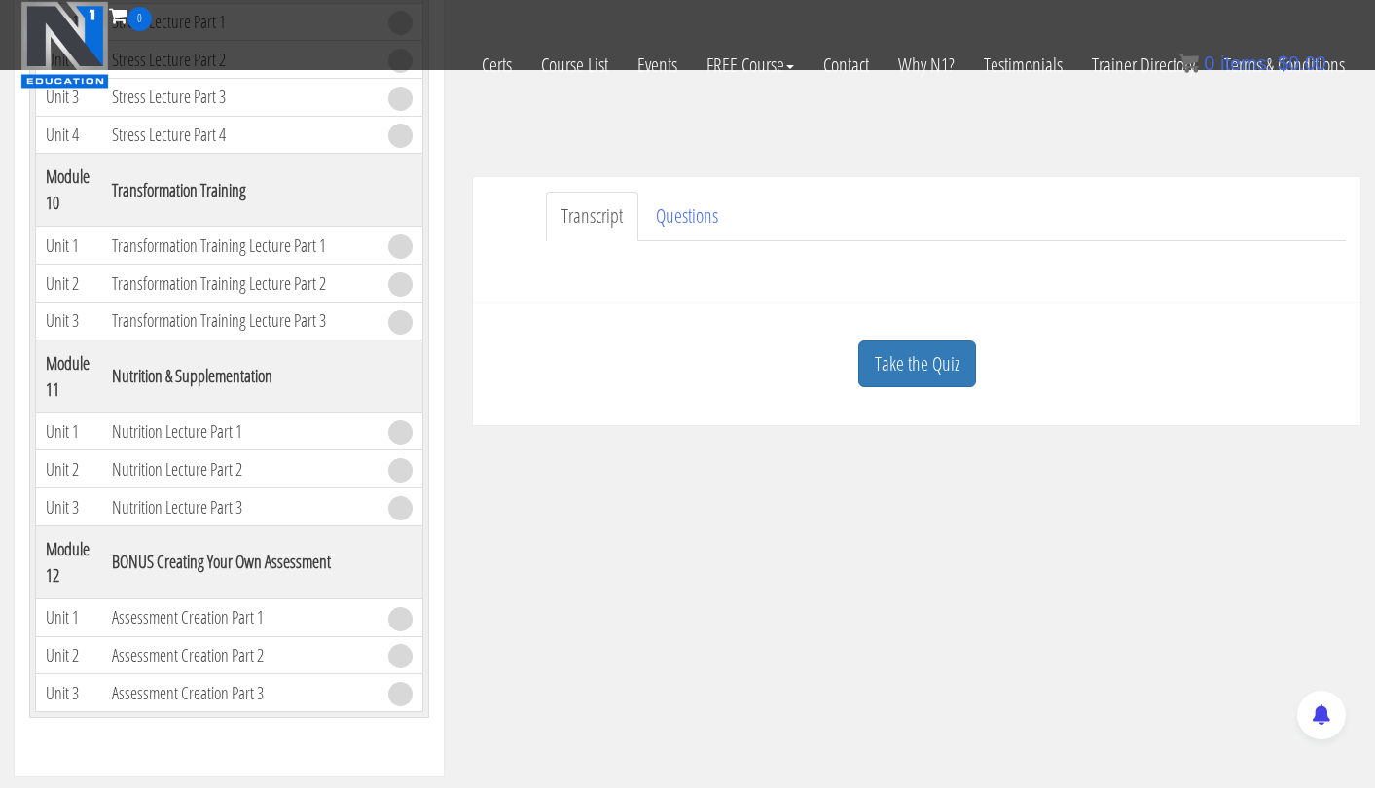
scroll to position [528, 0]
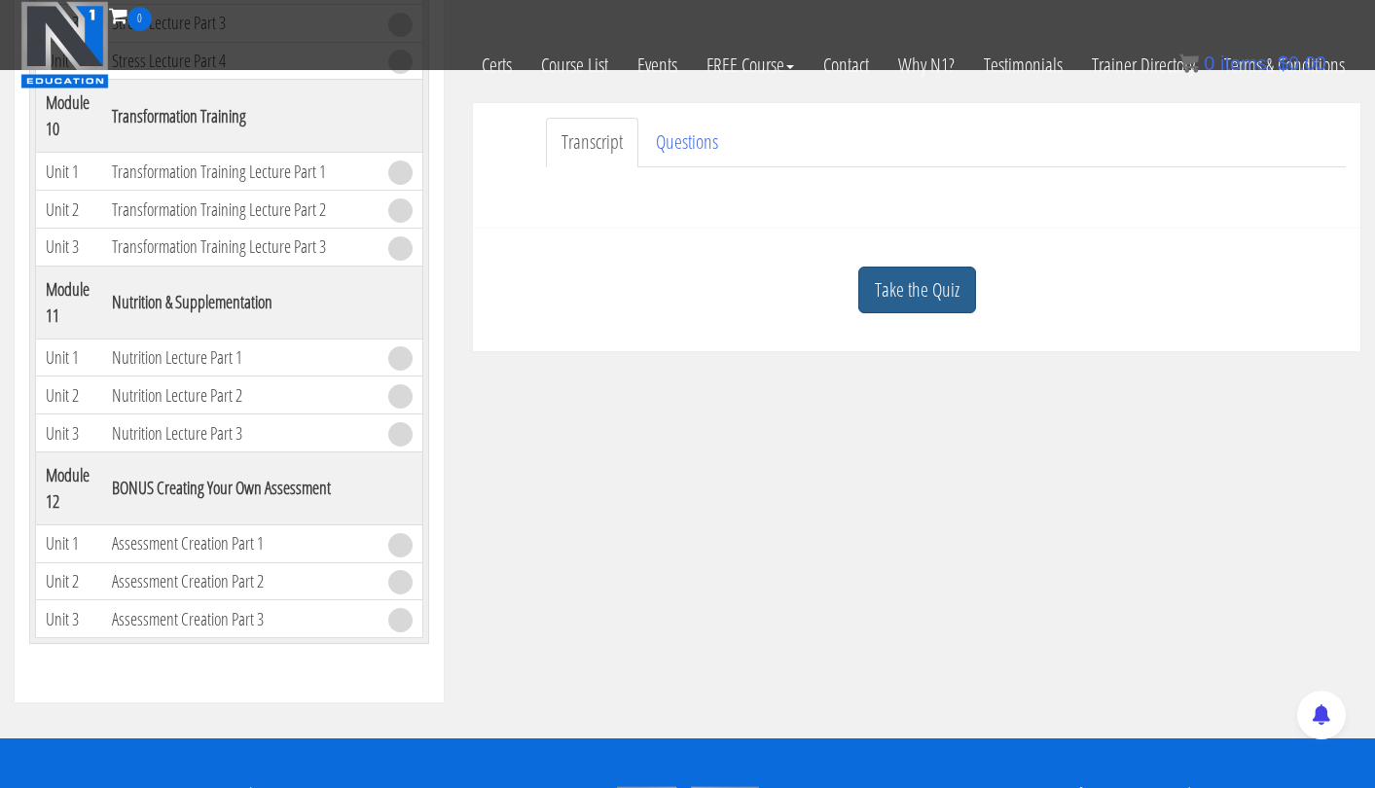
click at [916, 267] on link "Take the Quiz" at bounding box center [917, 291] width 118 height 48
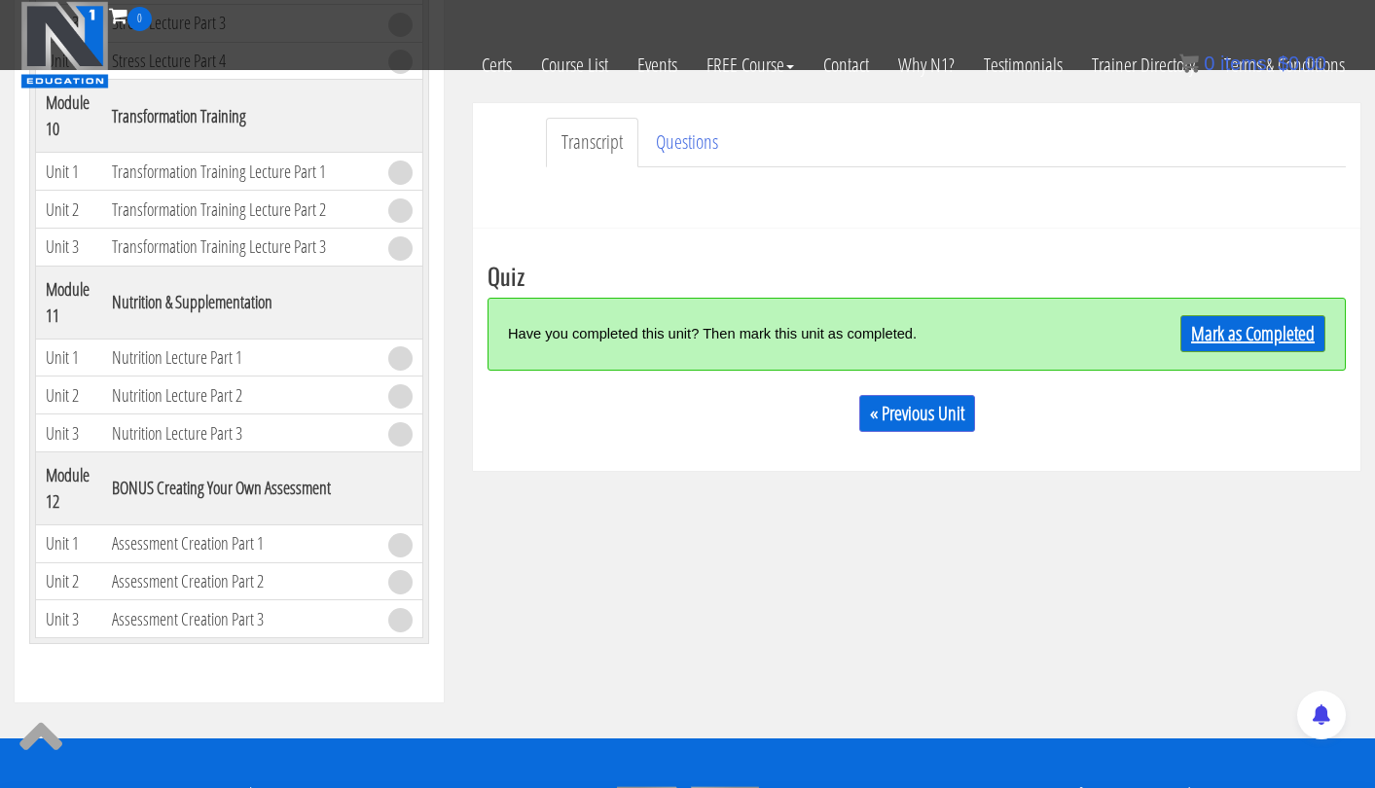
click at [1219, 327] on link "Mark as Completed" at bounding box center [1253, 333] width 145 height 37
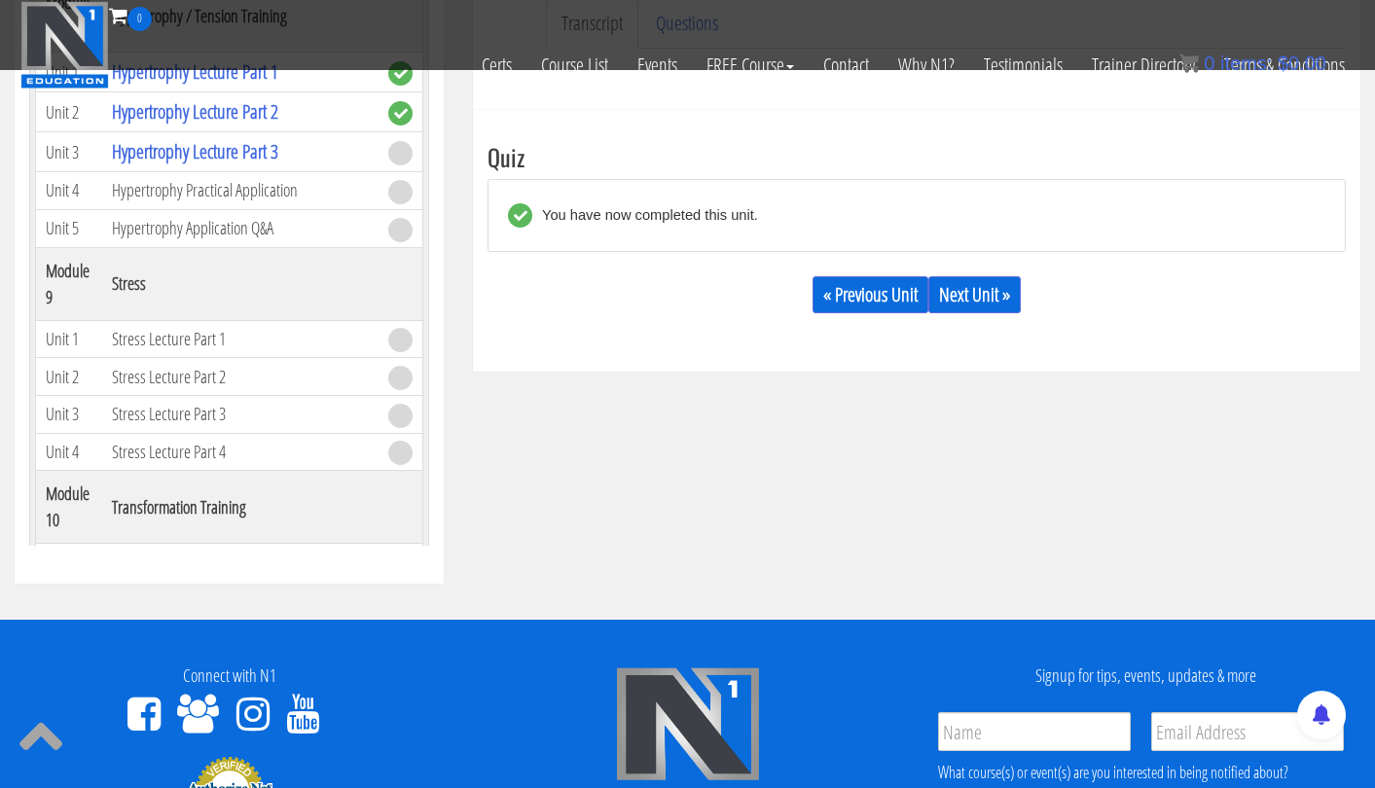
scroll to position [596, 0]
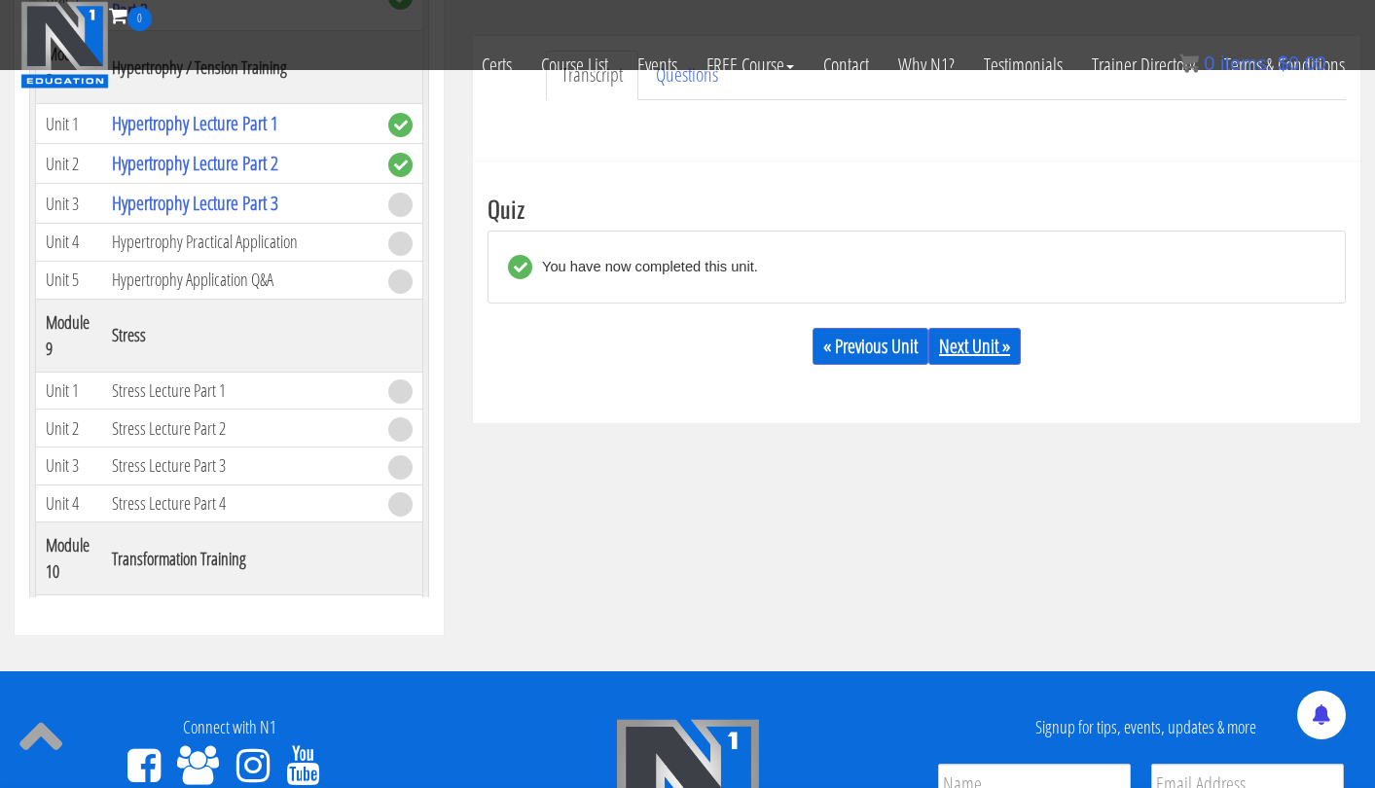
click at [1005, 342] on link "Next Unit »" at bounding box center [975, 346] width 92 height 37
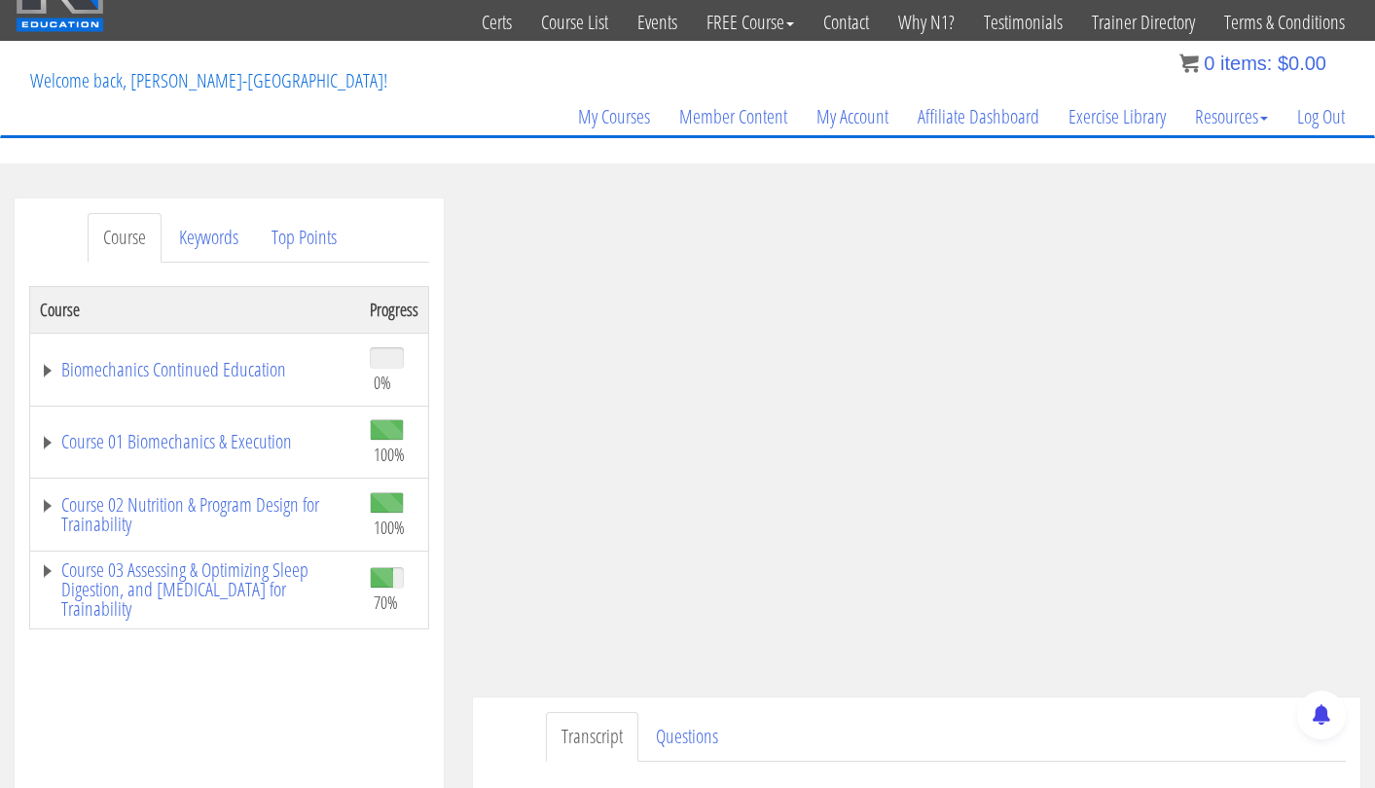
scroll to position [52, 0]
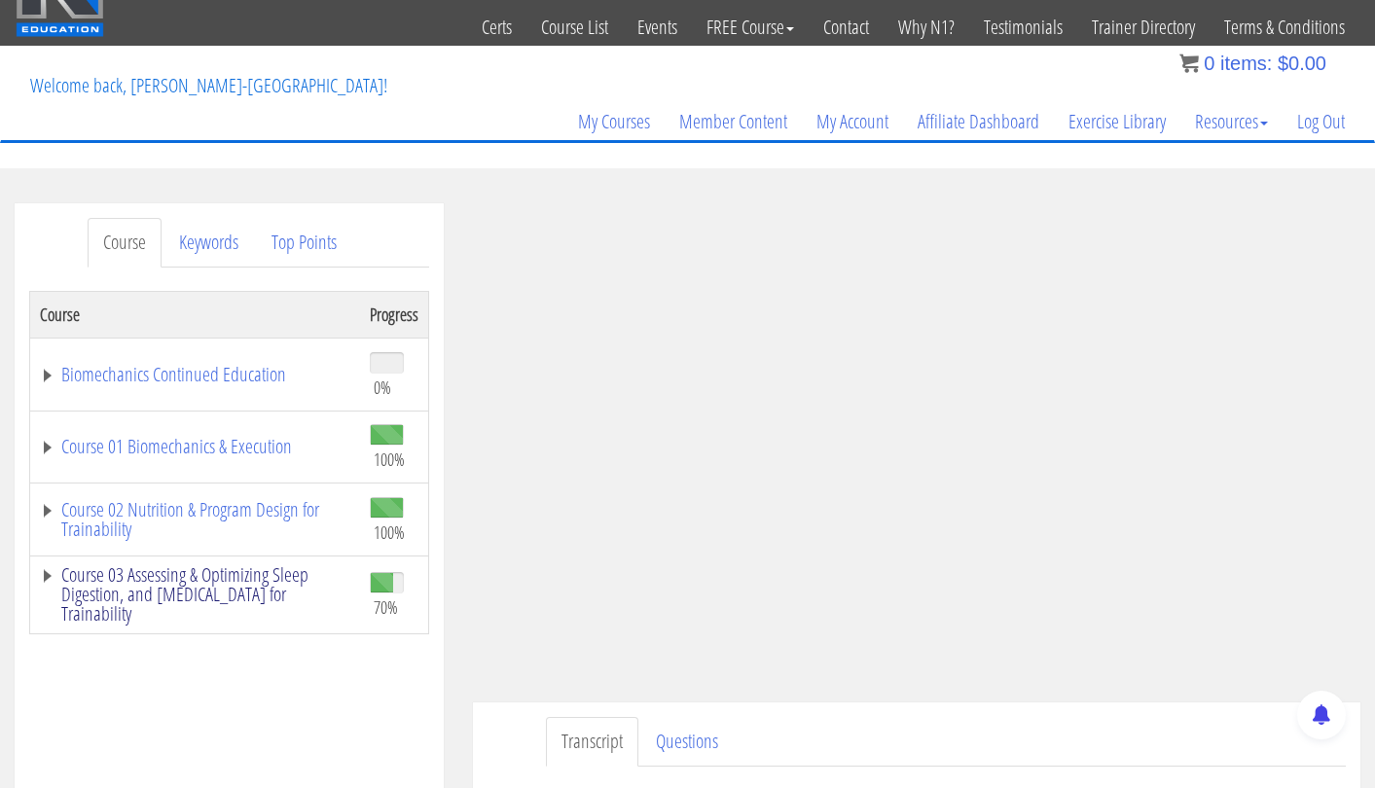
click at [259, 598] on link "Course 03 Assessing & Optimizing Sleep Digestion, and [MEDICAL_DATA] for Traina…" at bounding box center [195, 594] width 310 height 58
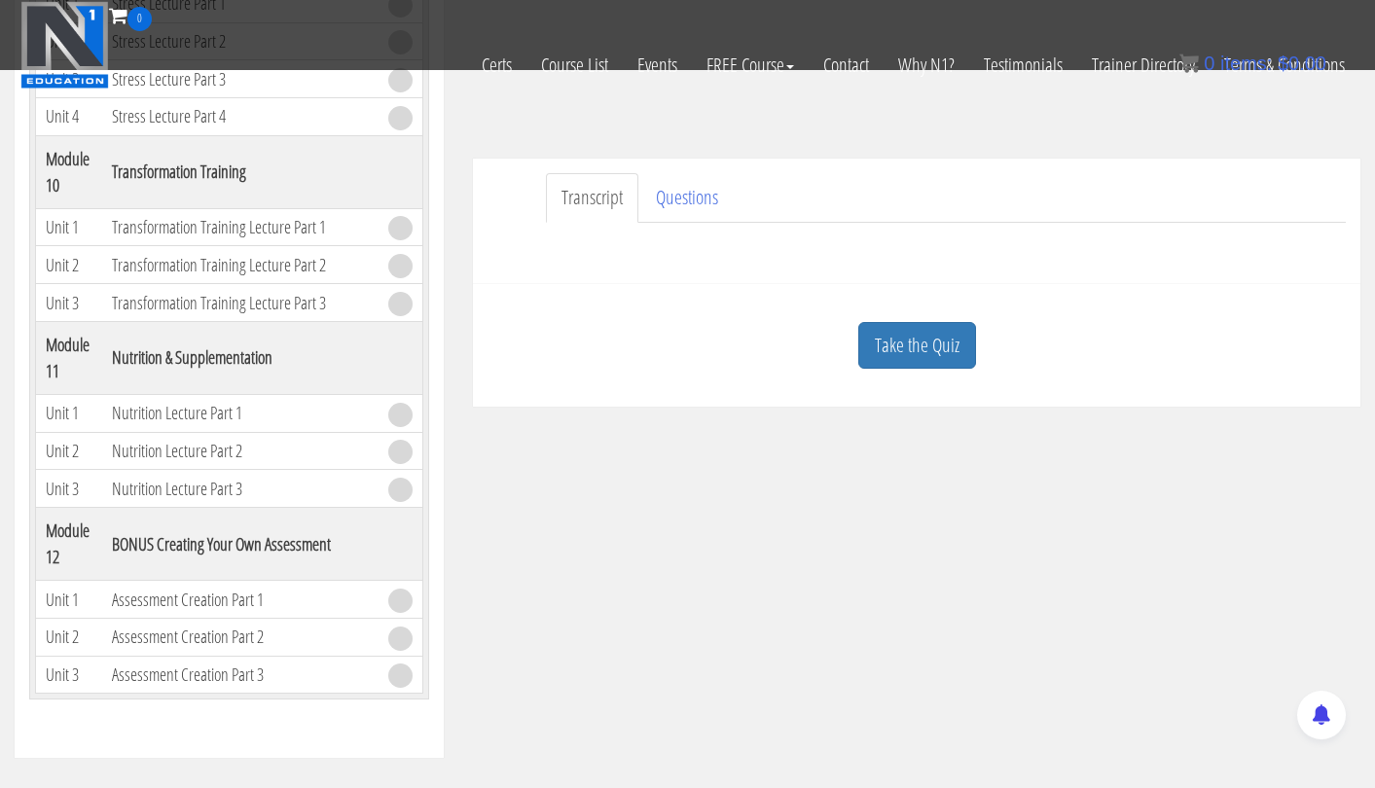
scroll to position [2662, 0]
